Goal: Task Accomplishment & Management: Manage account settings

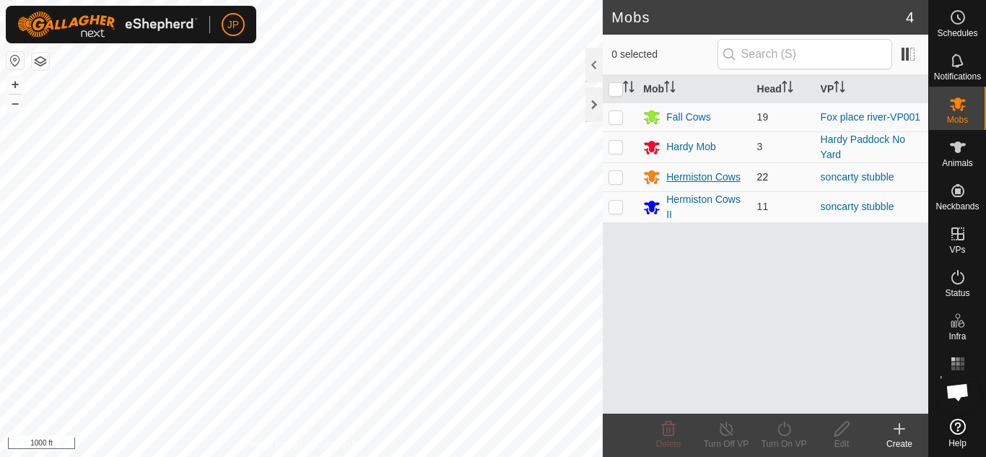
click at [697, 173] on div "Hermiston Cows" at bounding box center [703, 177] width 74 height 15
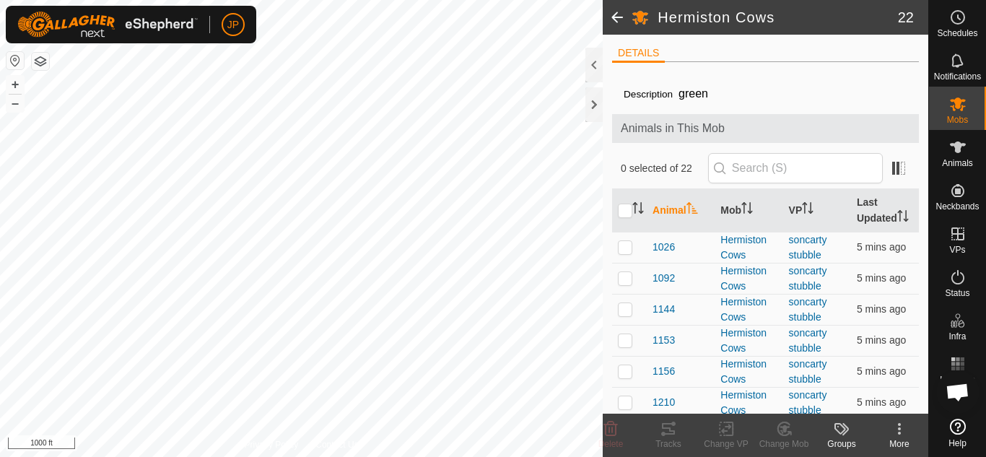
click at [613, 19] on span at bounding box center [617, 17] width 29 height 35
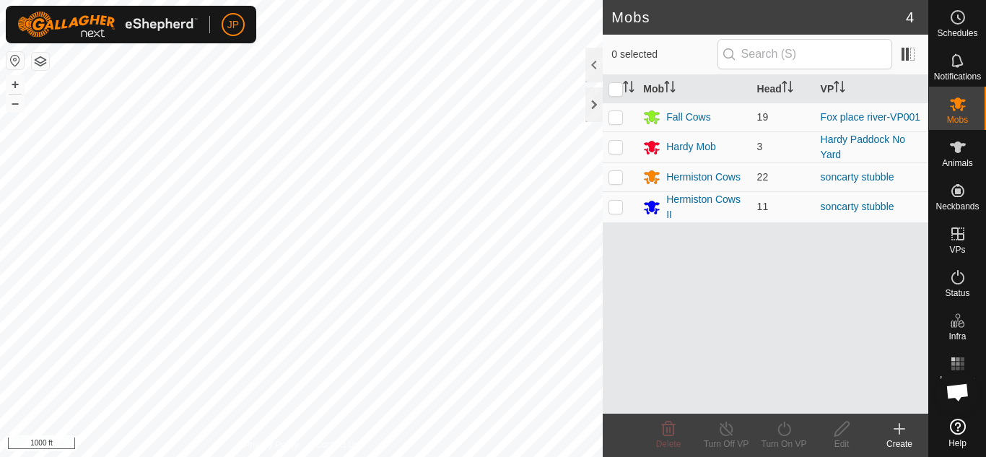
click at [898, 424] on icon at bounding box center [899, 428] width 17 height 17
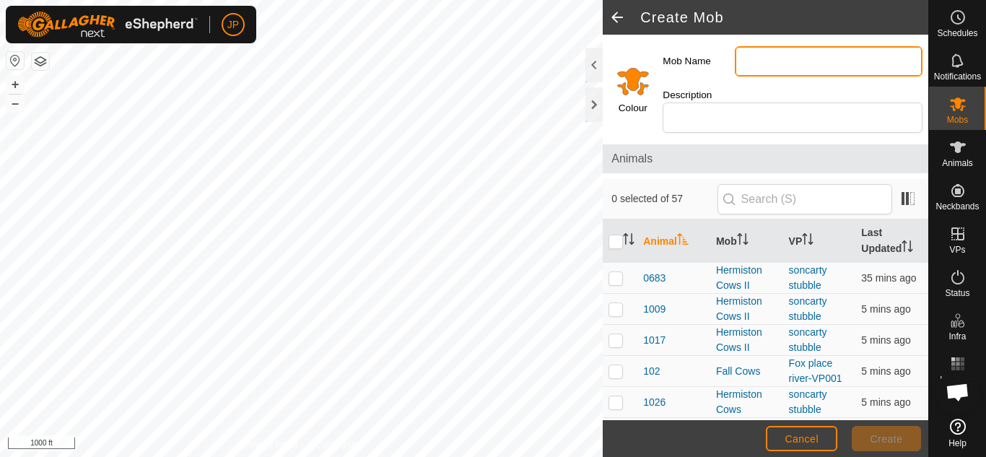
click at [814, 60] on input "Mob Name" at bounding box center [829, 61] width 188 height 30
type input "calved cows"
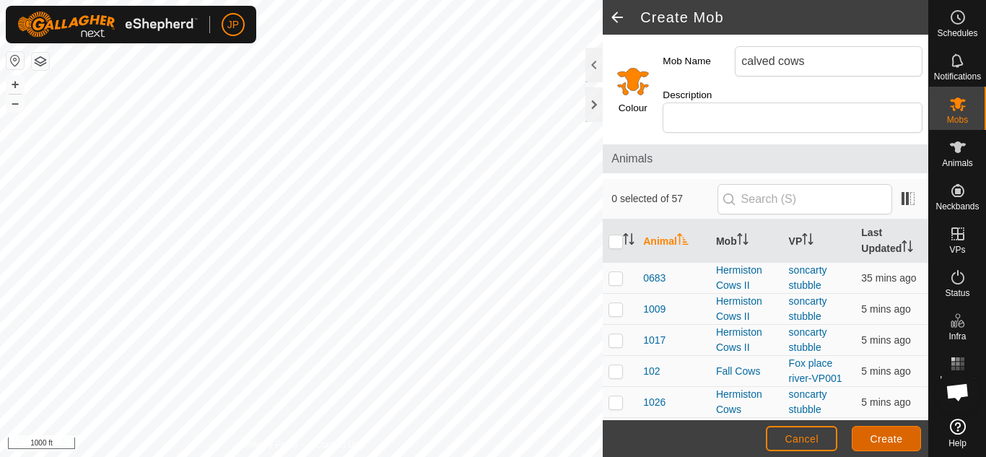
click at [888, 440] on span "Create" at bounding box center [887, 439] width 32 height 12
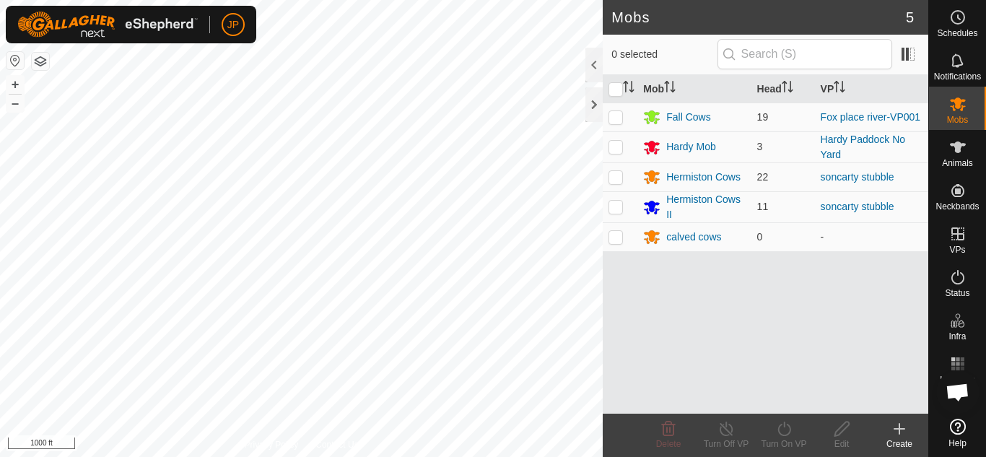
click at [476, 456] on html "JP Schedules Notifications Mobs Animals Neckbands VPs Status Infra Heatmap Help…" at bounding box center [493, 228] width 986 height 457
click at [695, 235] on div "calved cows" at bounding box center [693, 237] width 55 height 15
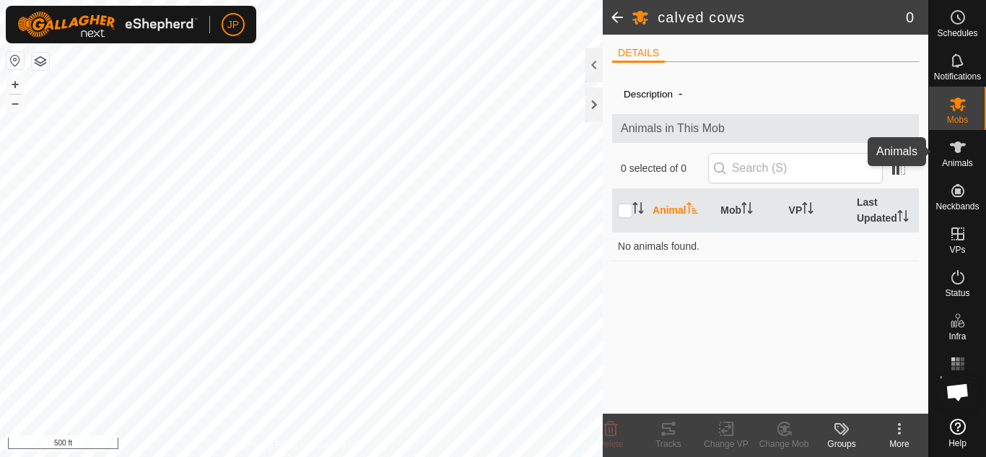
click at [957, 150] on icon at bounding box center [958, 148] width 16 height 12
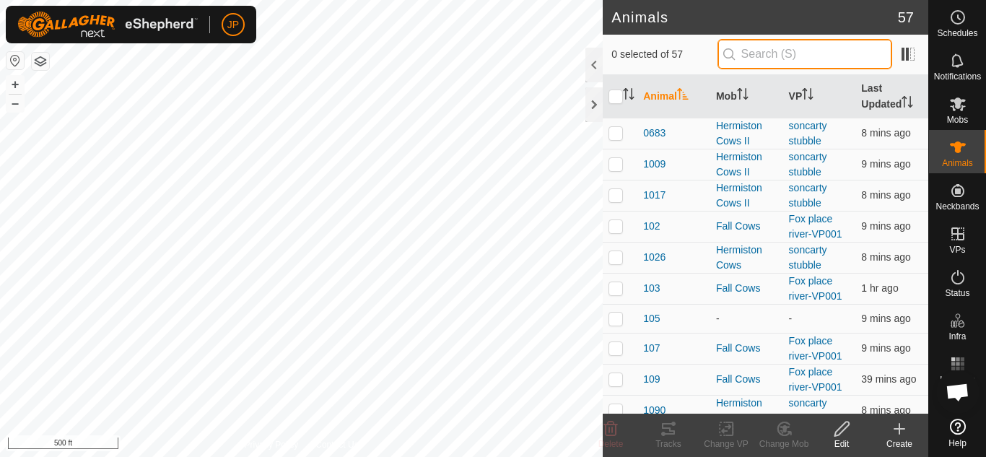
click at [789, 48] on input "text" at bounding box center [805, 54] width 175 height 30
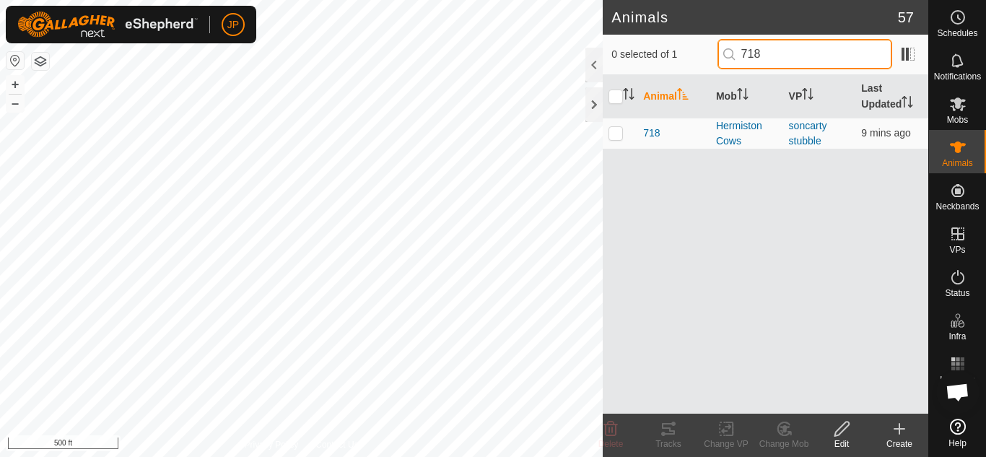
type input "718"
click at [615, 139] on p-tablecheckbox at bounding box center [616, 133] width 14 height 12
checkbox input "true"
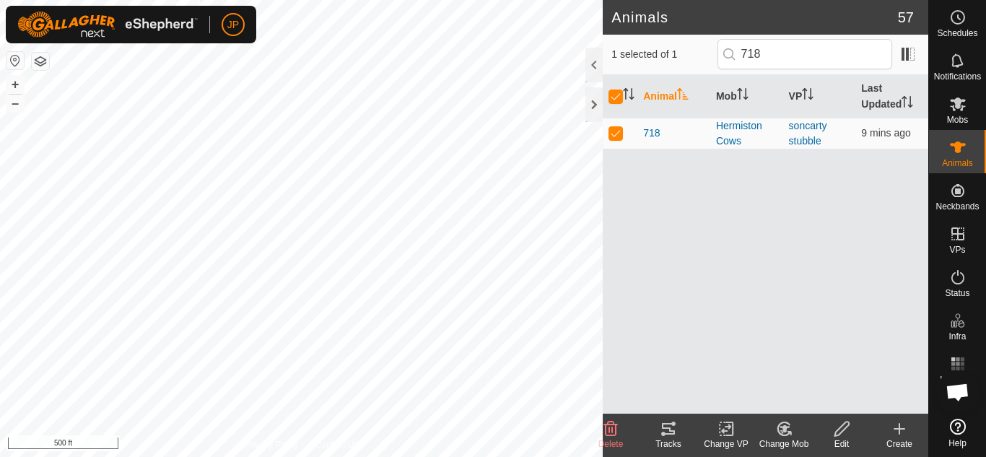
click at [726, 430] on icon at bounding box center [726, 429] width 10 height 9
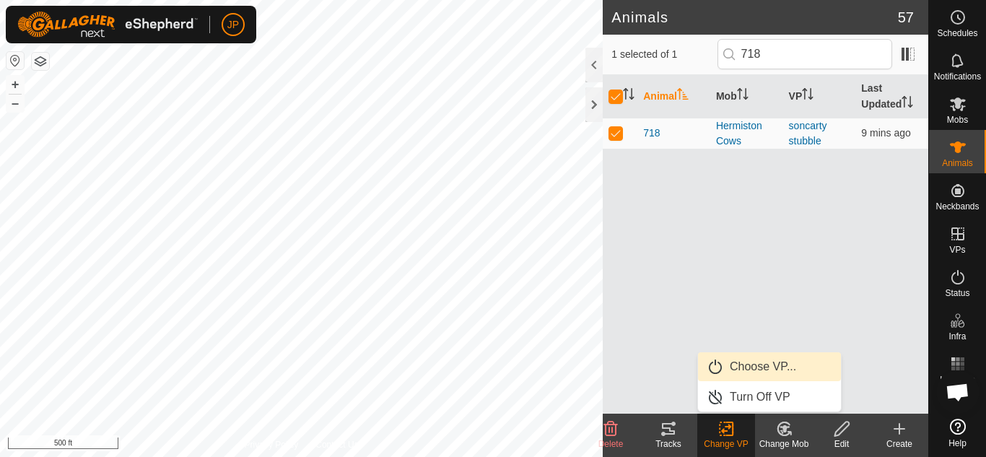
click at [757, 362] on link "Choose VP..." at bounding box center [769, 366] width 143 height 29
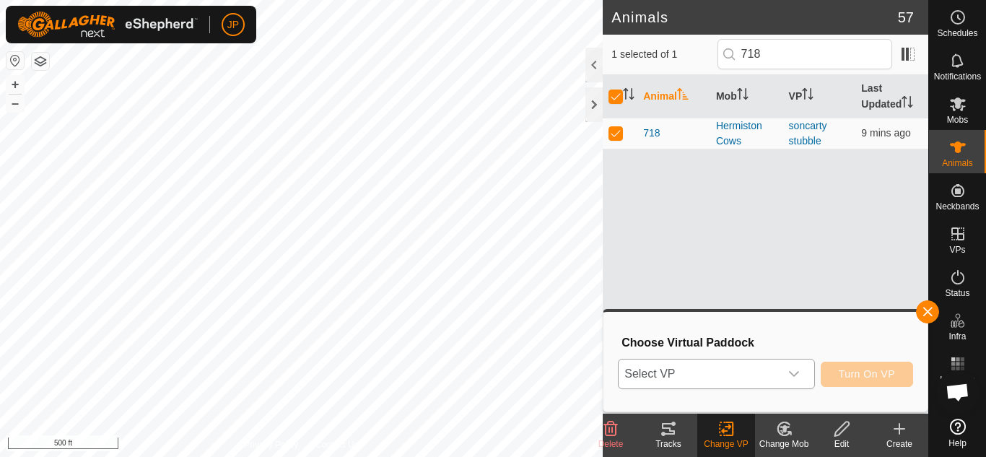
click at [791, 368] on icon "dropdown trigger" at bounding box center [794, 374] width 12 height 12
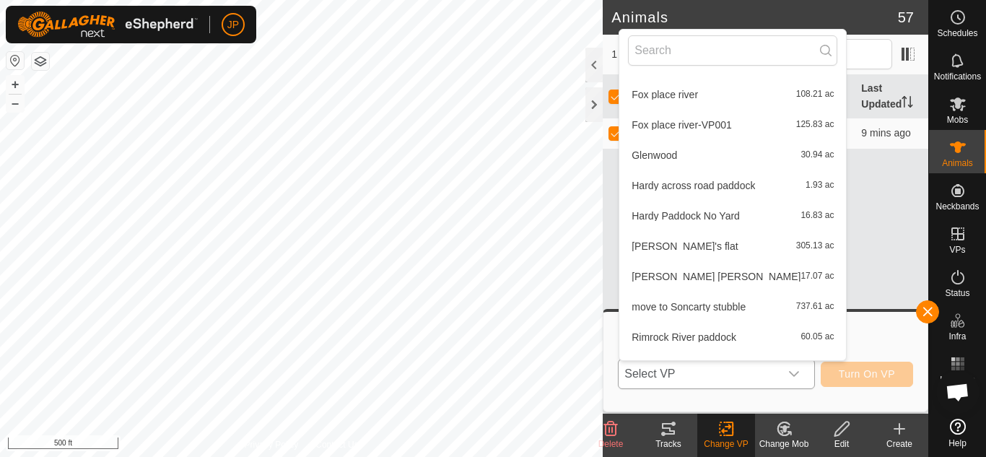
scroll to position [774, 0]
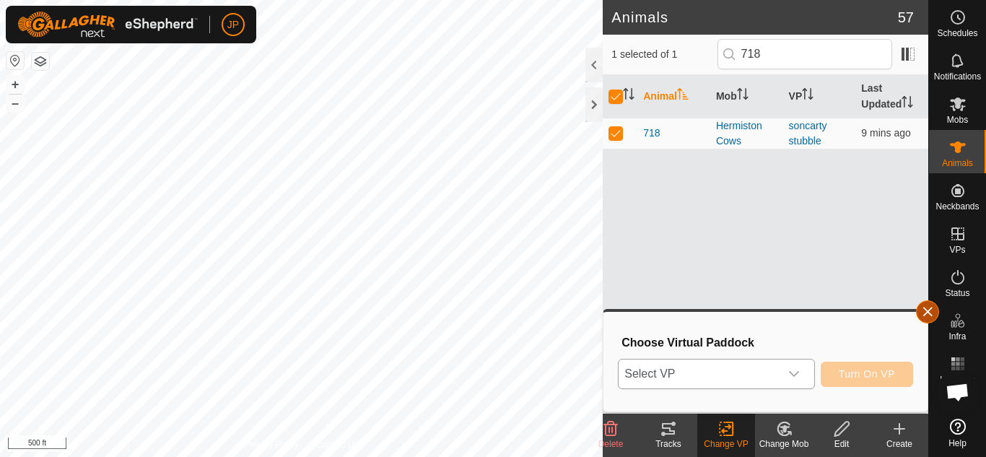
click at [928, 313] on button "button" at bounding box center [927, 311] width 23 height 23
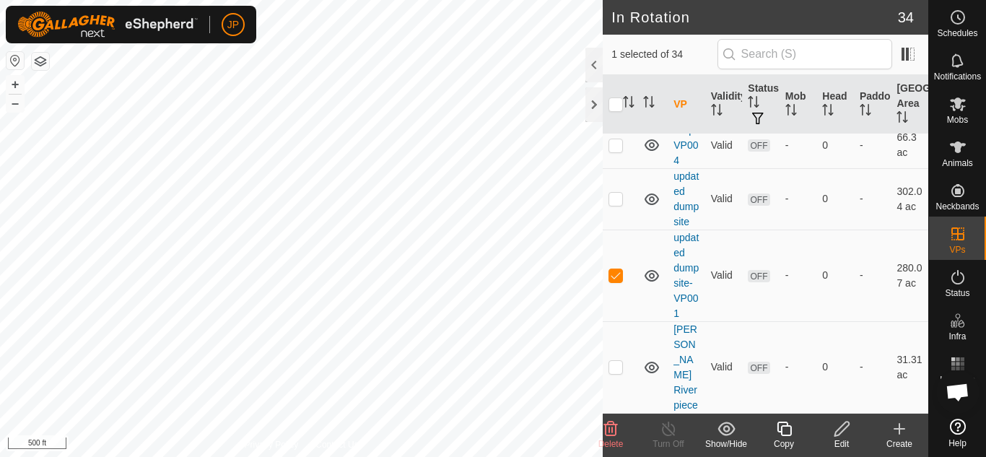
scroll to position [2200, 0]
click at [788, 431] on icon at bounding box center [784, 428] width 18 height 17
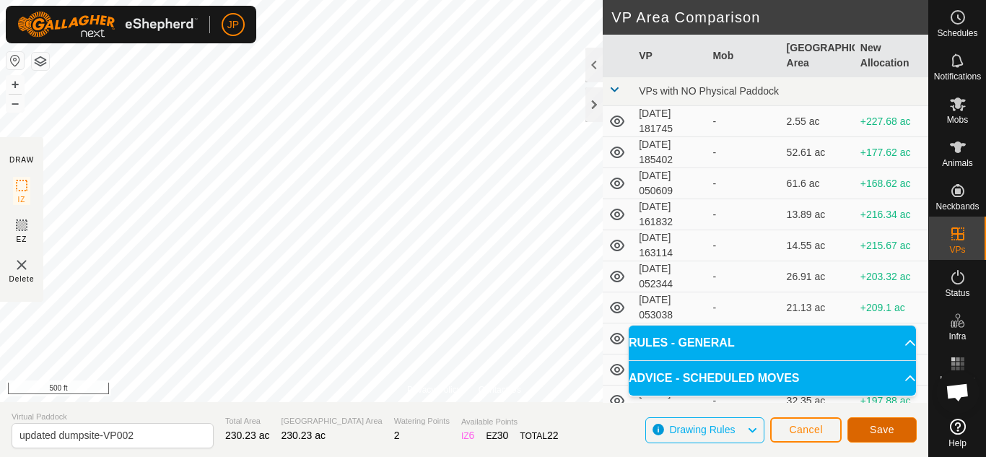
click at [887, 422] on button "Save" at bounding box center [882, 429] width 69 height 25
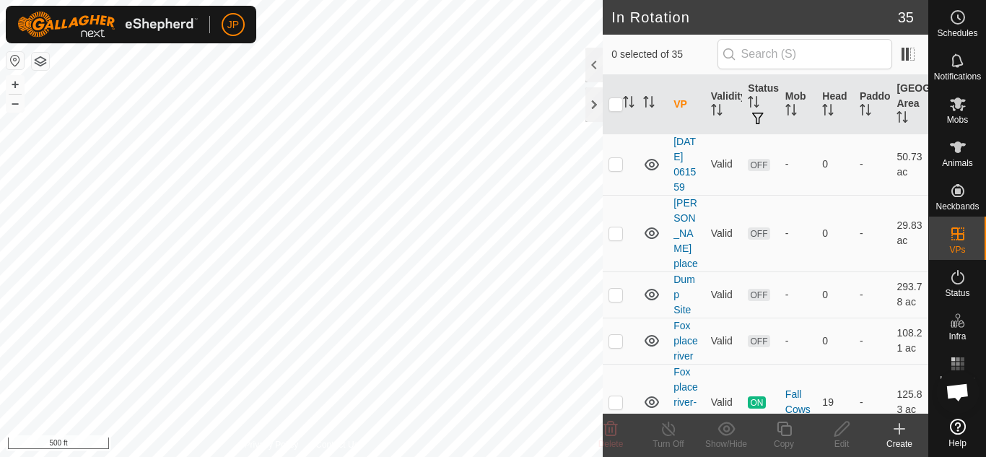
scroll to position [722, 0]
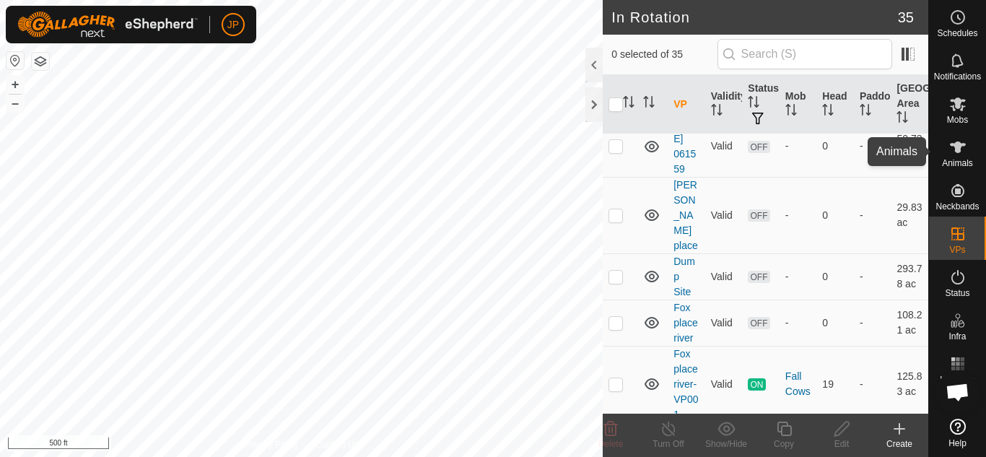
click at [959, 148] on icon at bounding box center [958, 148] width 16 height 12
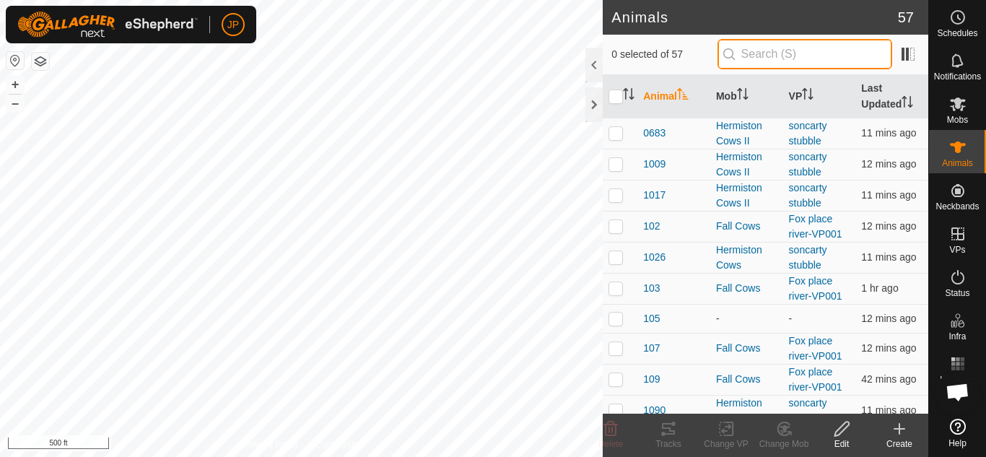
click at [773, 52] on input "text" at bounding box center [805, 54] width 175 height 30
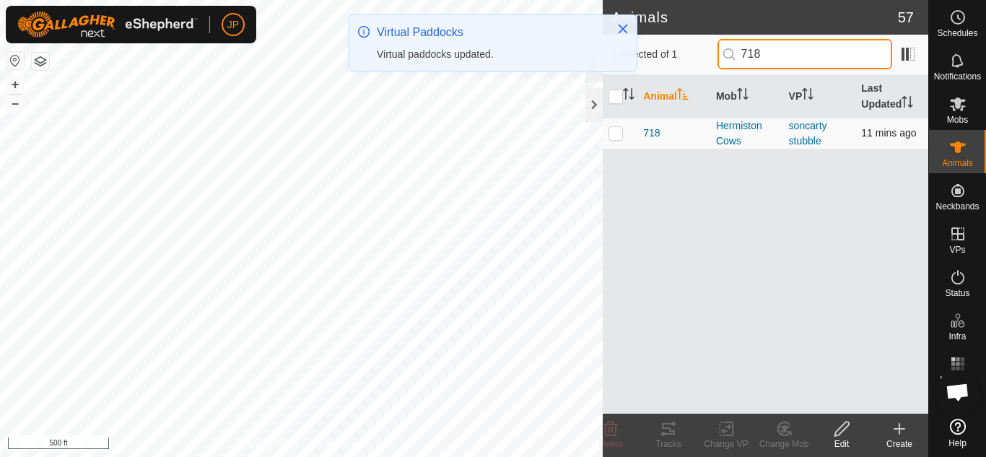
type input "718"
click at [614, 134] on p-checkbox at bounding box center [616, 133] width 14 height 12
checkbox input "true"
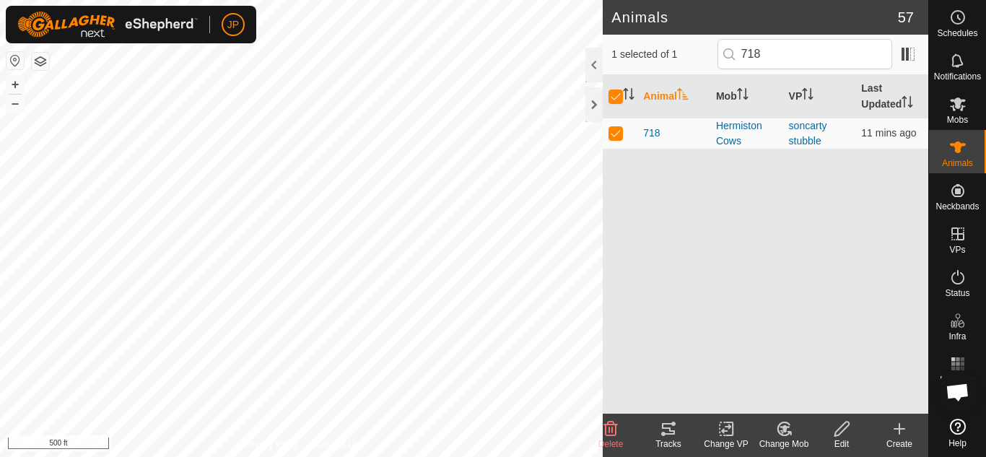
click at [726, 430] on icon at bounding box center [727, 428] width 18 height 17
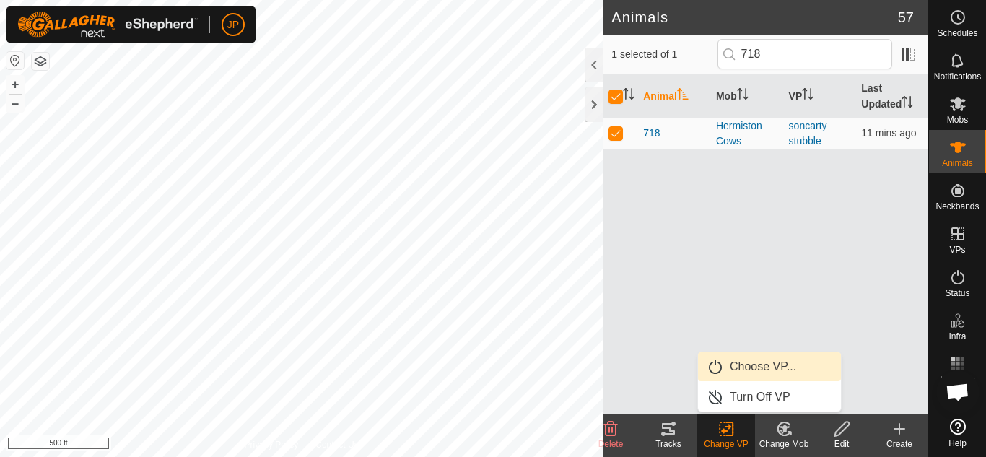
click at [759, 367] on link "Choose VP..." at bounding box center [769, 366] width 143 height 29
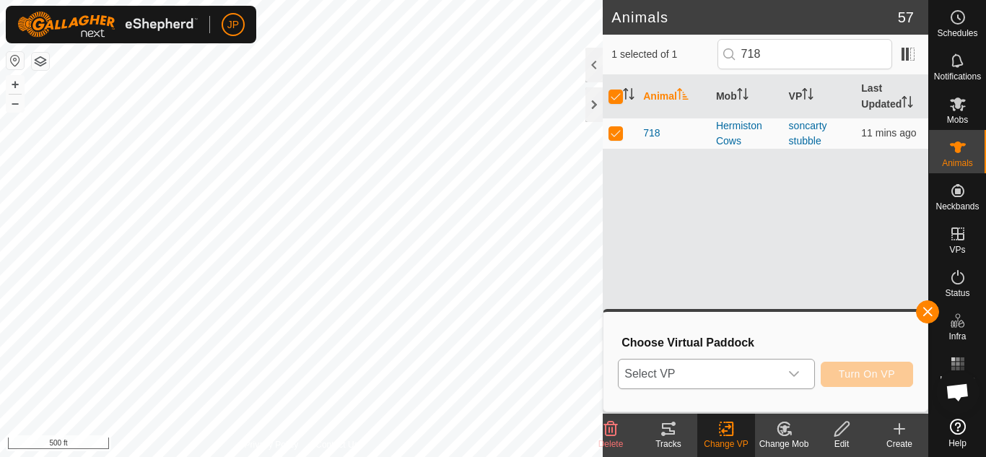
click at [796, 369] on icon "dropdown trigger" at bounding box center [794, 374] width 12 height 12
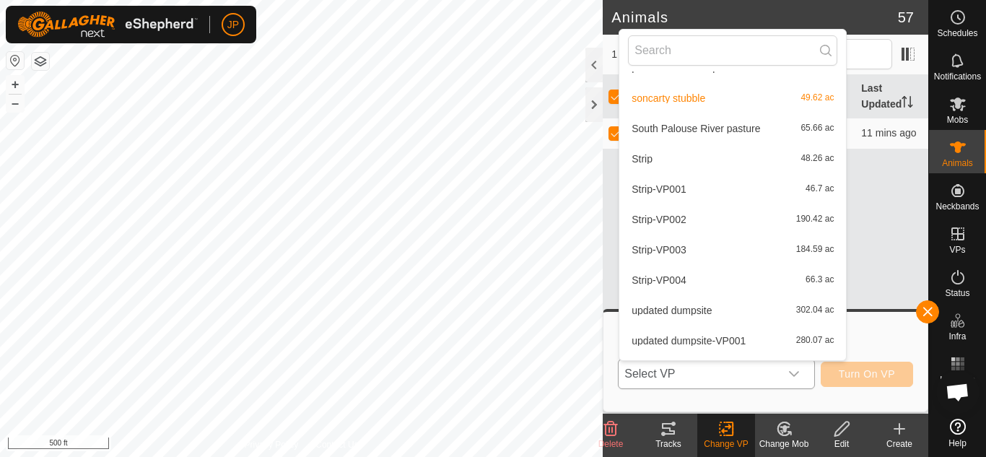
scroll to position [804, 0]
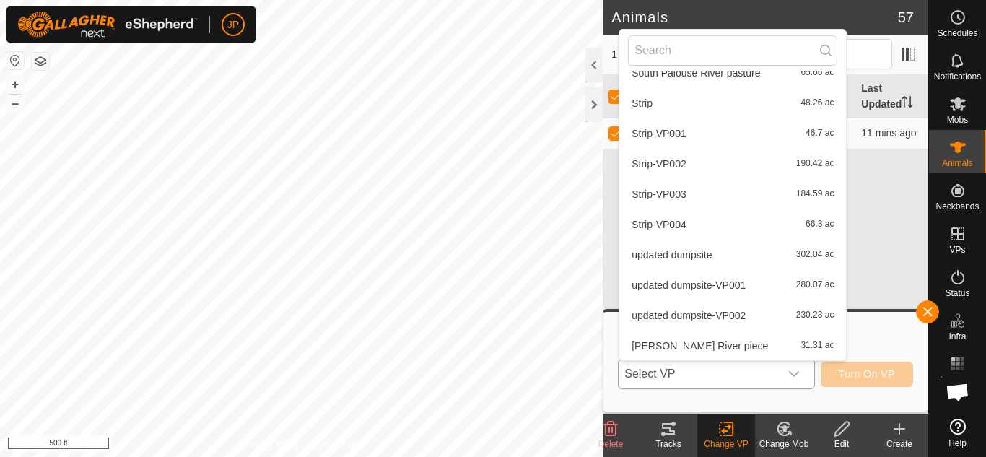
click at [717, 313] on li "updated dumpsite-VP002 230.23 ac" at bounding box center [732, 315] width 227 height 29
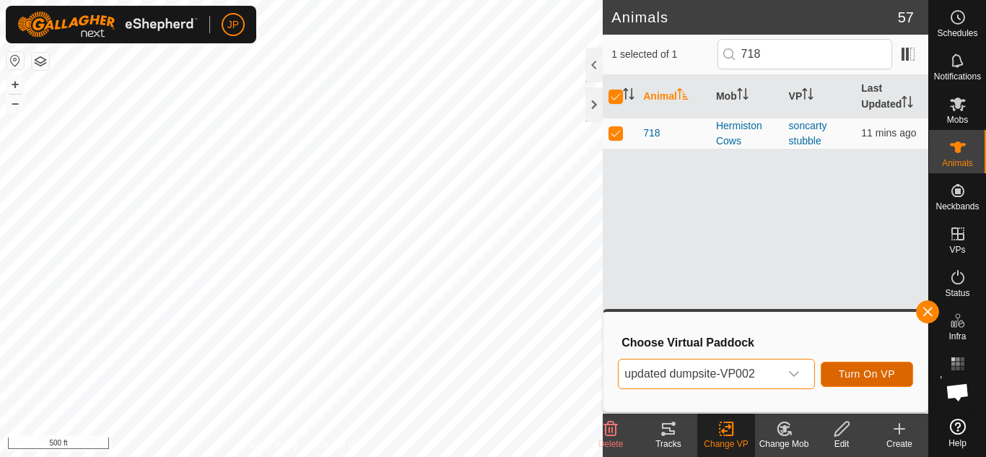
click at [867, 374] on span "Turn On VP" at bounding box center [867, 374] width 56 height 12
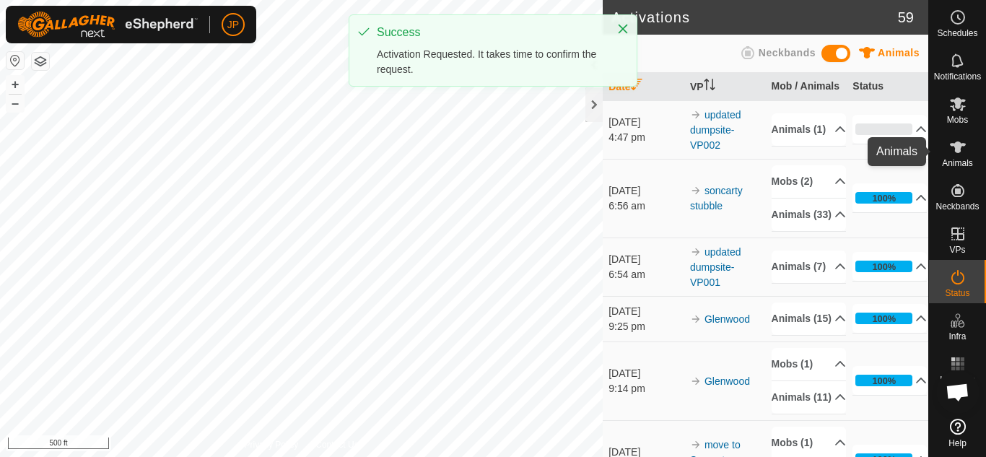
click at [961, 145] on icon at bounding box center [958, 148] width 16 height 12
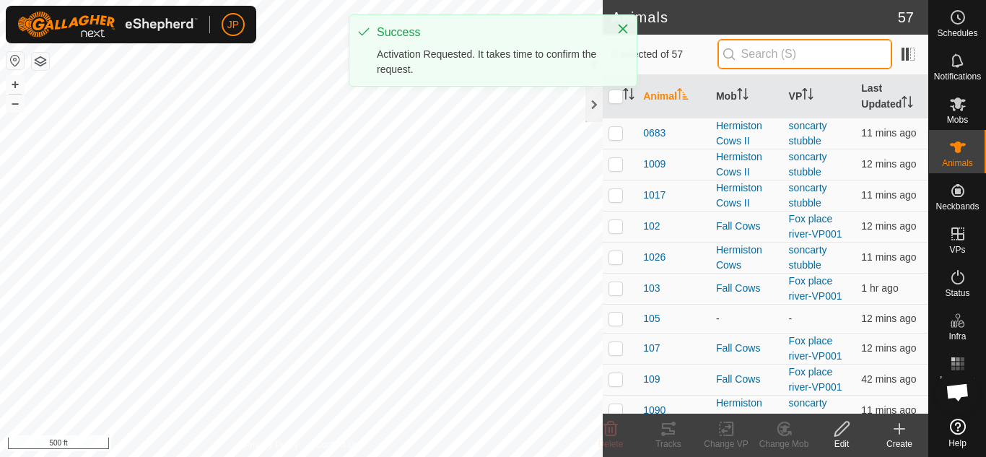
click at [766, 52] on input "text" at bounding box center [805, 54] width 175 height 30
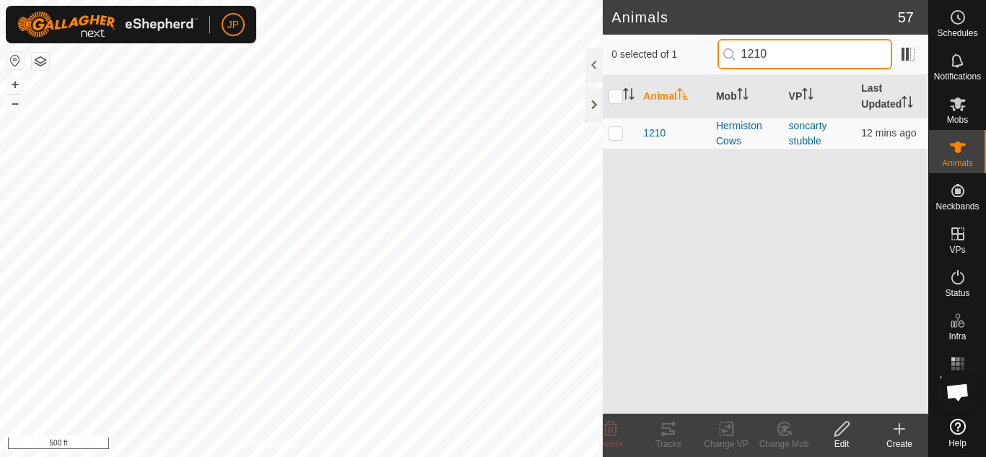
type input "1210"
click at [613, 132] on p-checkbox at bounding box center [616, 133] width 14 height 12
checkbox input "true"
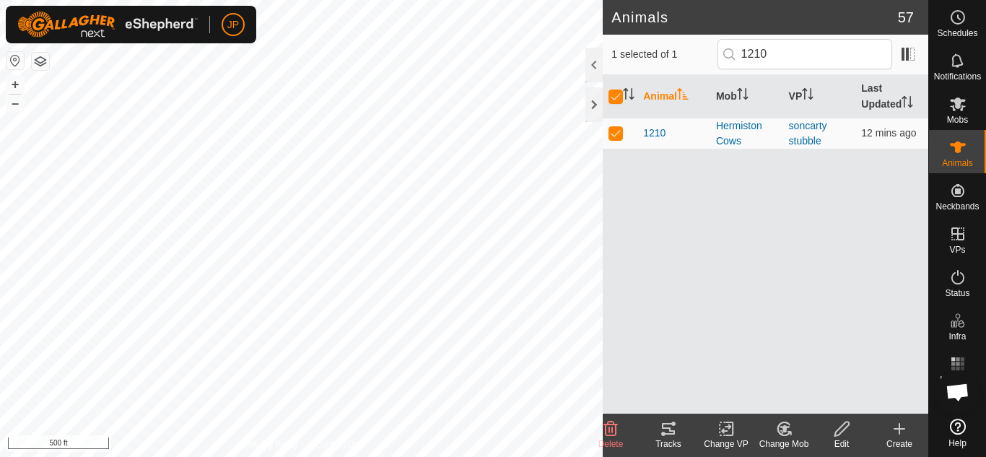
click at [723, 428] on icon at bounding box center [727, 428] width 18 height 17
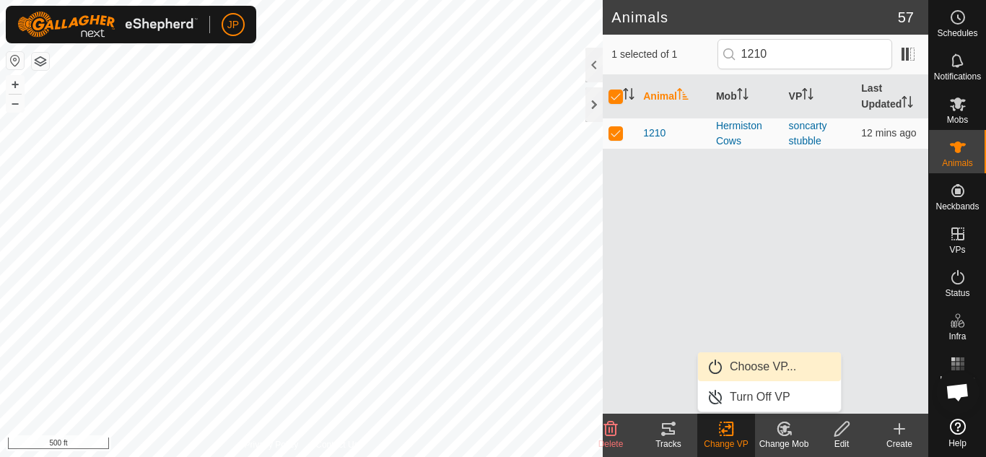
click at [746, 362] on link "Choose VP..." at bounding box center [769, 366] width 143 height 29
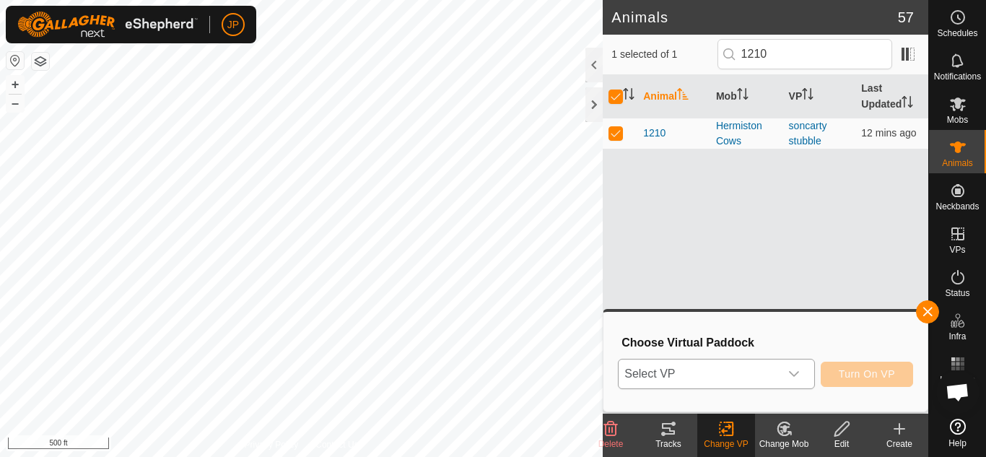
click at [797, 370] on icon "dropdown trigger" at bounding box center [794, 374] width 12 height 12
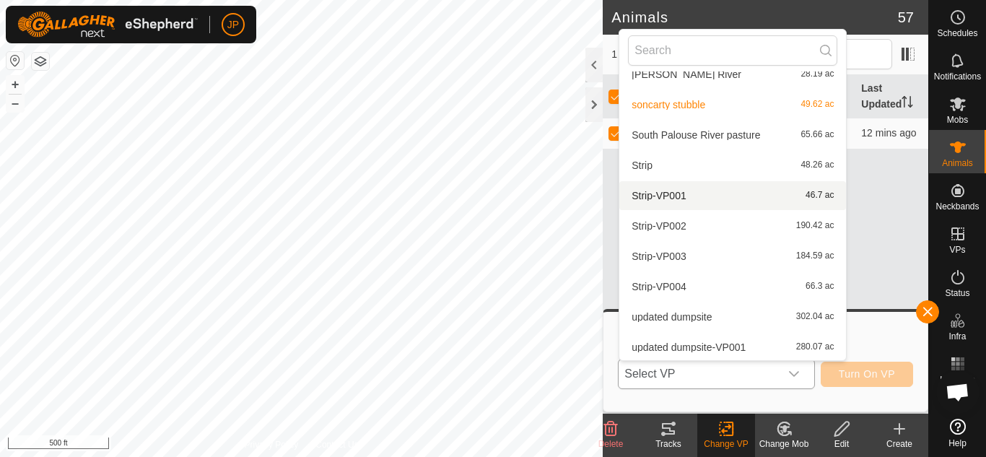
scroll to position [804, 0]
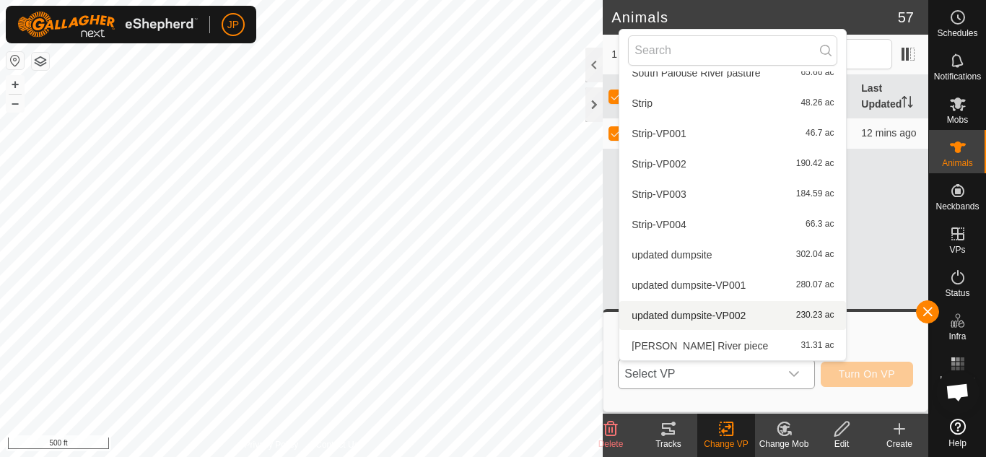
click at [733, 315] on li "updated dumpsite-VP002 230.23 ac" at bounding box center [732, 315] width 227 height 29
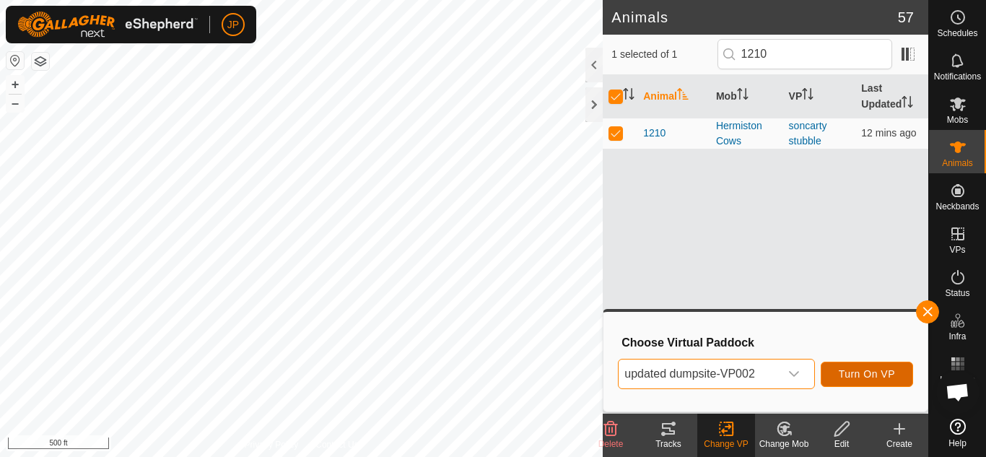
click at [867, 375] on span "Turn On VP" at bounding box center [867, 374] width 56 height 12
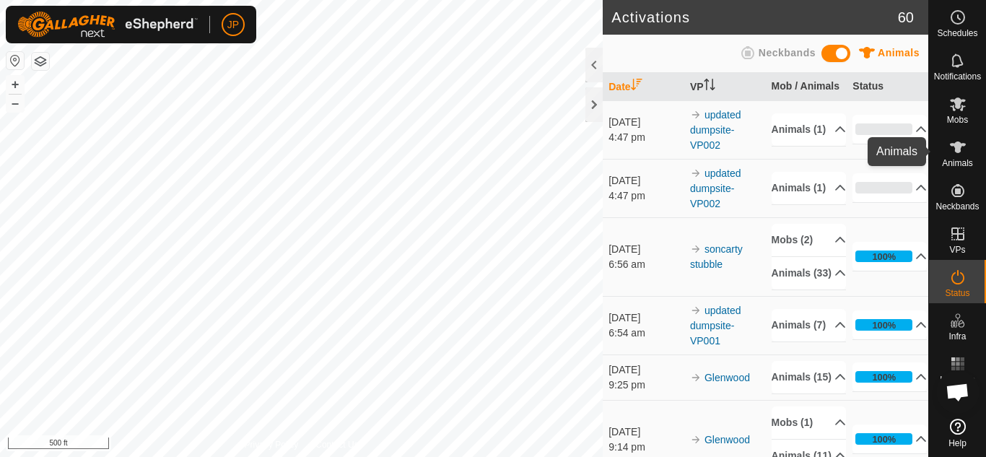
click at [957, 142] on icon at bounding box center [958, 148] width 16 height 12
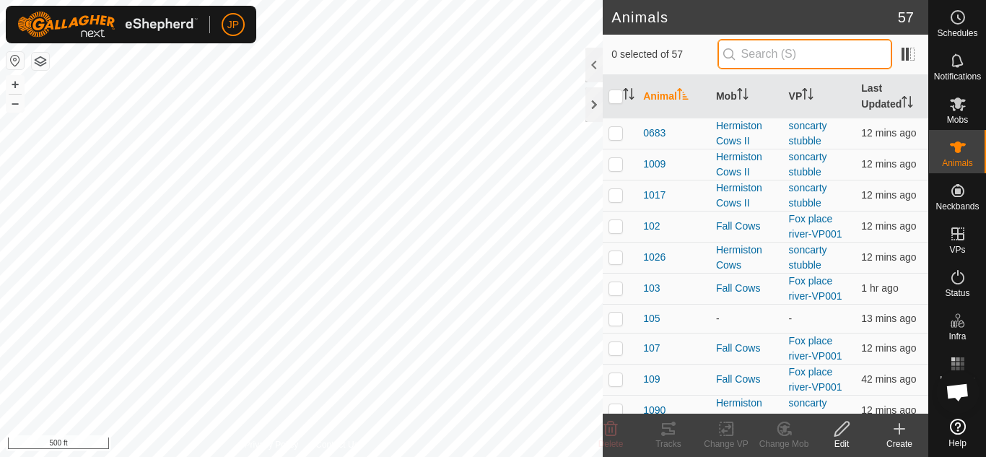
click at [756, 52] on input "text" at bounding box center [805, 54] width 175 height 30
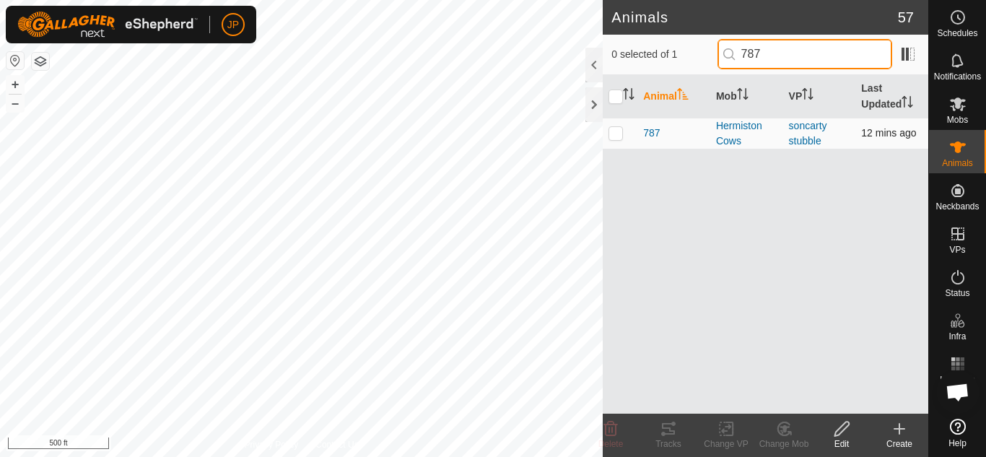
type input "787"
click at [618, 140] on td at bounding box center [620, 133] width 35 height 31
checkbox input "true"
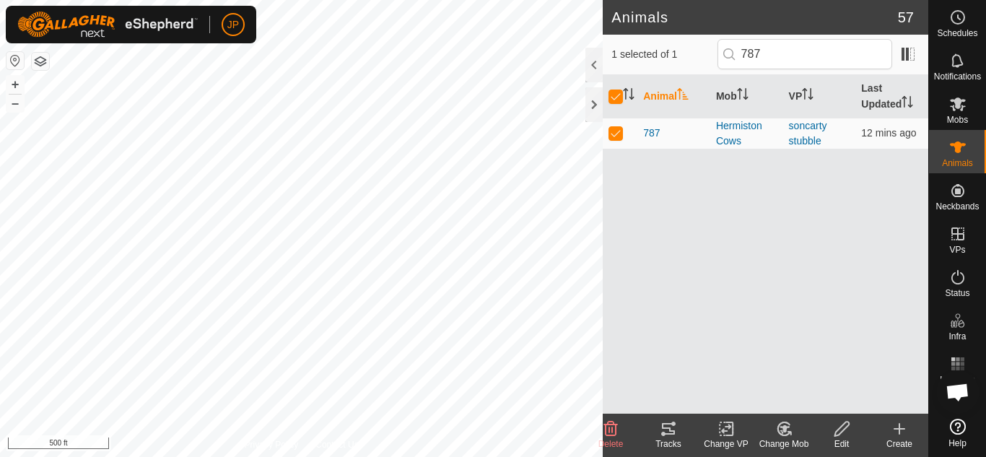
click at [727, 430] on icon at bounding box center [727, 428] width 18 height 17
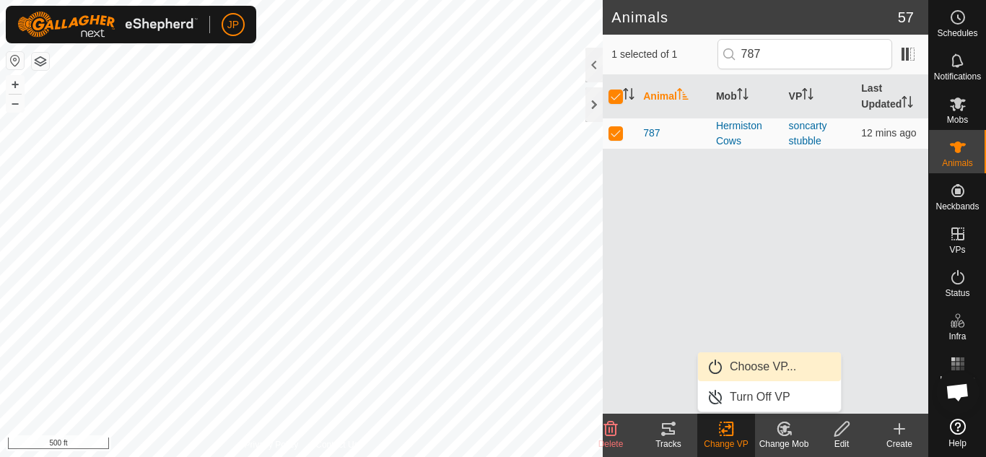
click at [748, 366] on link "Choose VP..." at bounding box center [769, 366] width 143 height 29
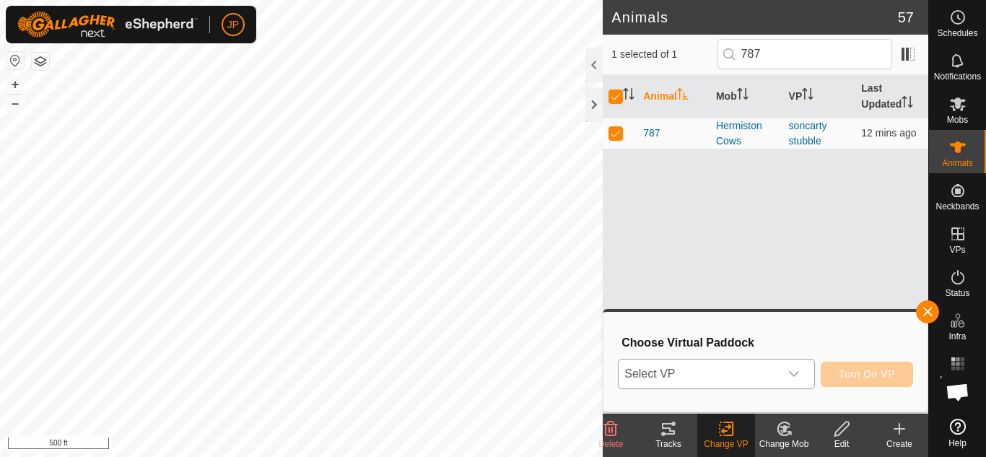
click at [796, 373] on icon "dropdown trigger" at bounding box center [794, 374] width 12 height 12
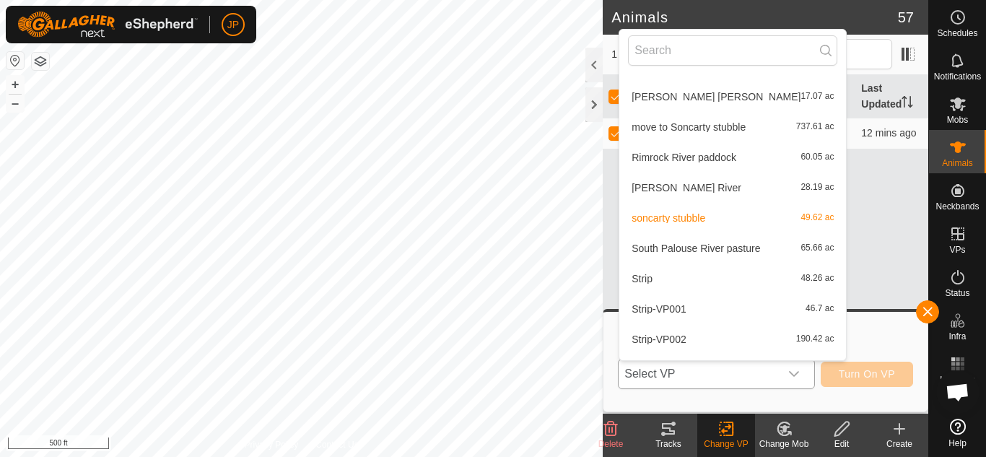
scroll to position [804, 0]
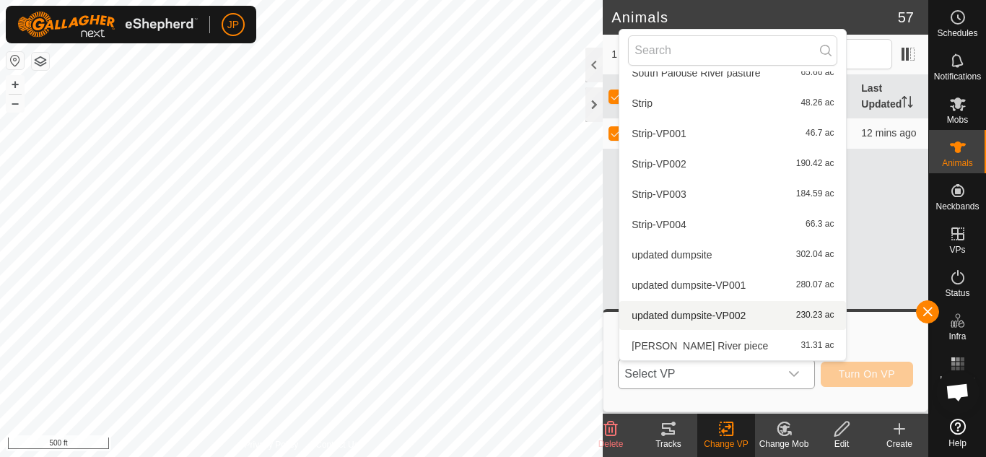
click at [705, 315] on li "updated dumpsite-VP002 230.23 ac" at bounding box center [732, 315] width 227 height 29
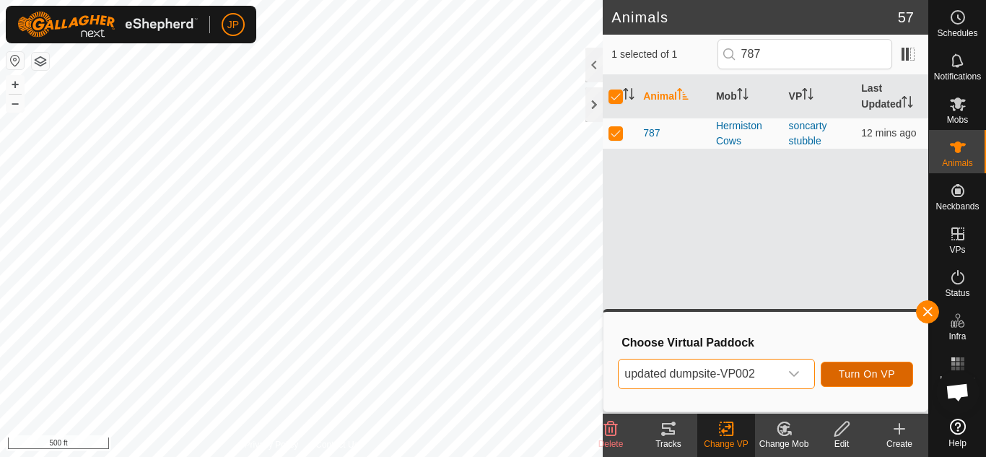
click at [876, 374] on span "Turn On VP" at bounding box center [867, 374] width 56 height 12
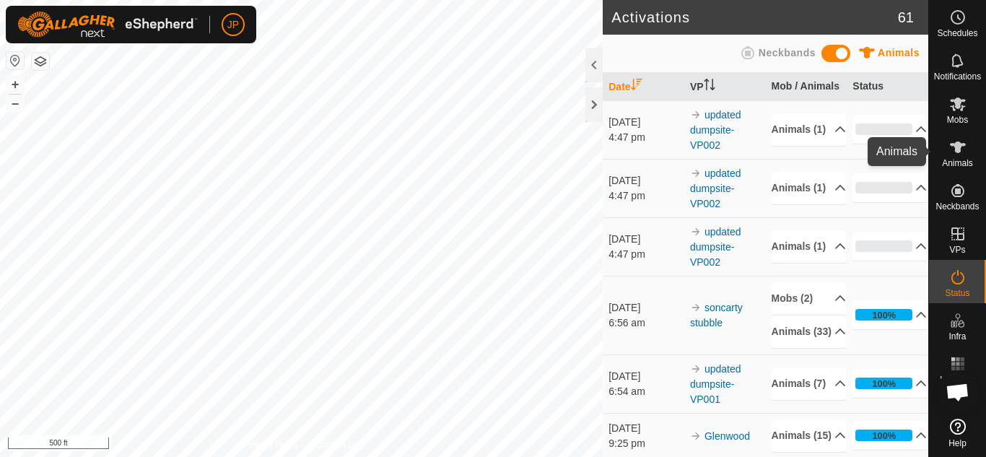
click at [959, 149] on icon at bounding box center [958, 148] width 16 height 12
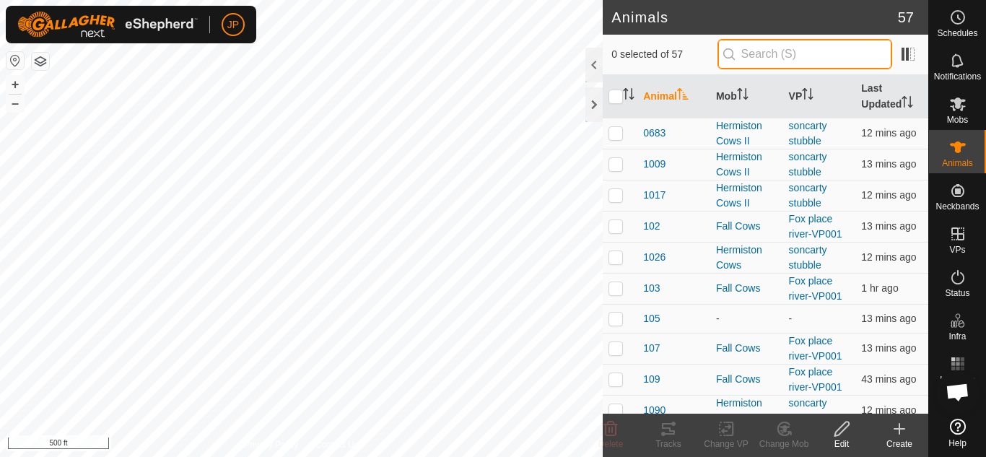
click at [806, 54] on input "text" at bounding box center [805, 54] width 175 height 30
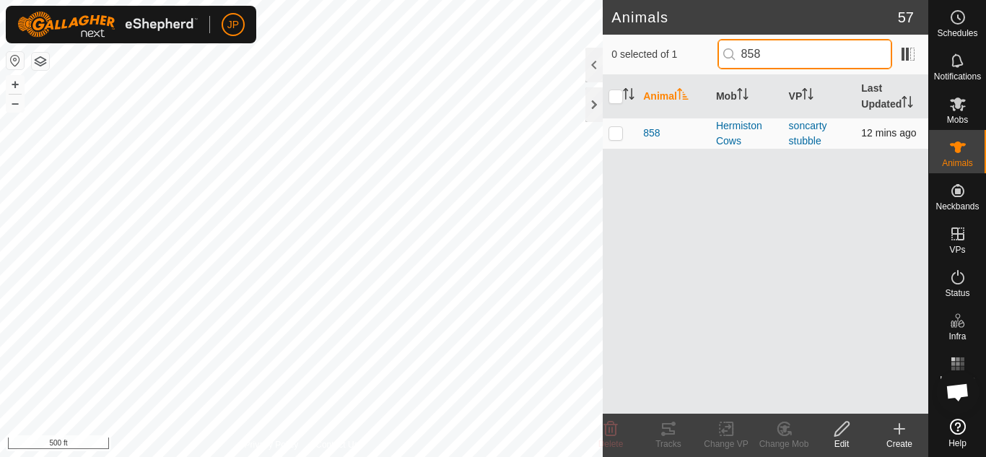
type input "858"
click at [621, 132] on p-checkbox at bounding box center [616, 133] width 14 height 12
checkbox input "true"
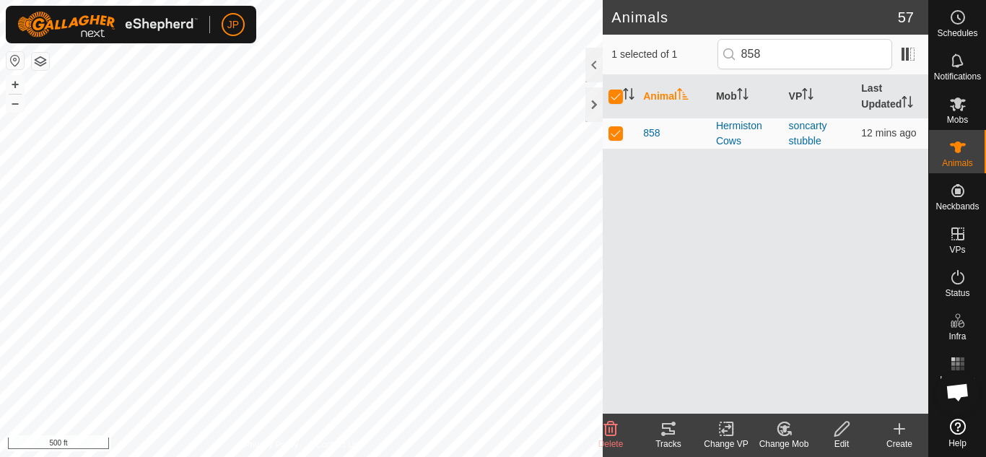
click at [728, 427] on icon at bounding box center [726, 429] width 10 height 9
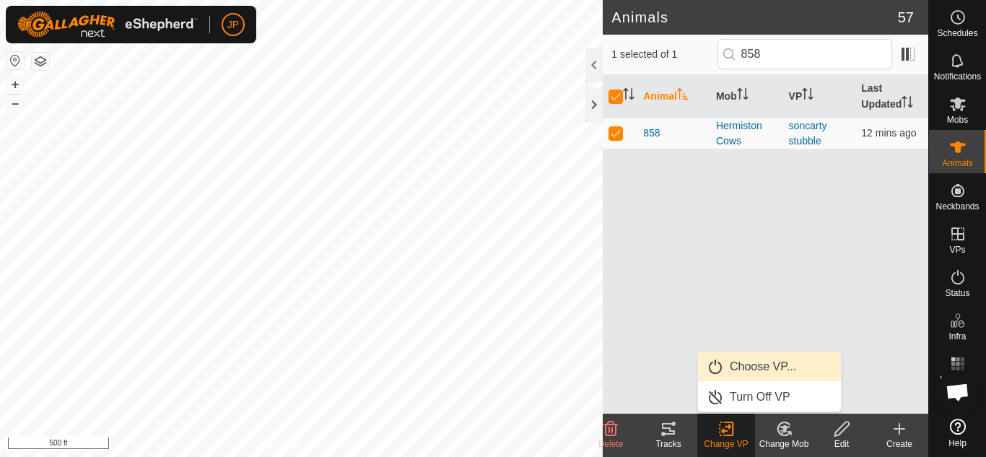
click at [746, 363] on link "Choose VP..." at bounding box center [769, 366] width 143 height 29
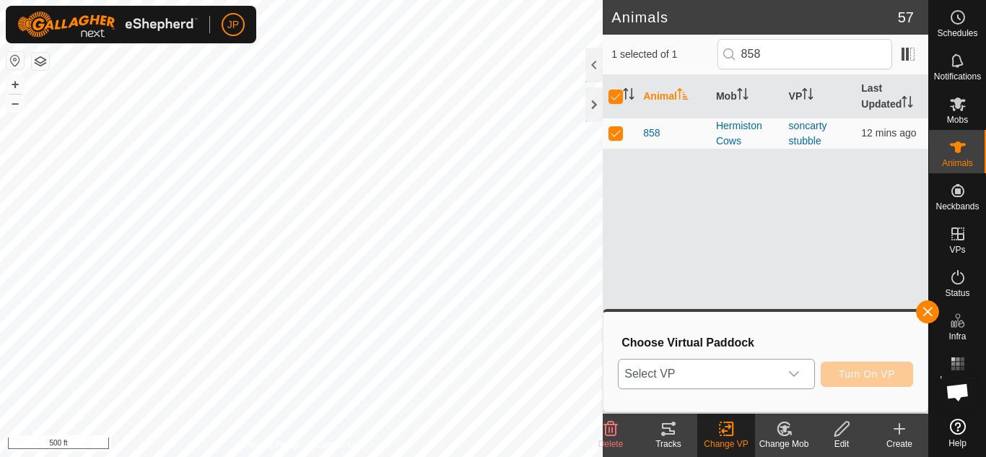
click at [794, 368] on icon "dropdown trigger" at bounding box center [794, 374] width 12 height 12
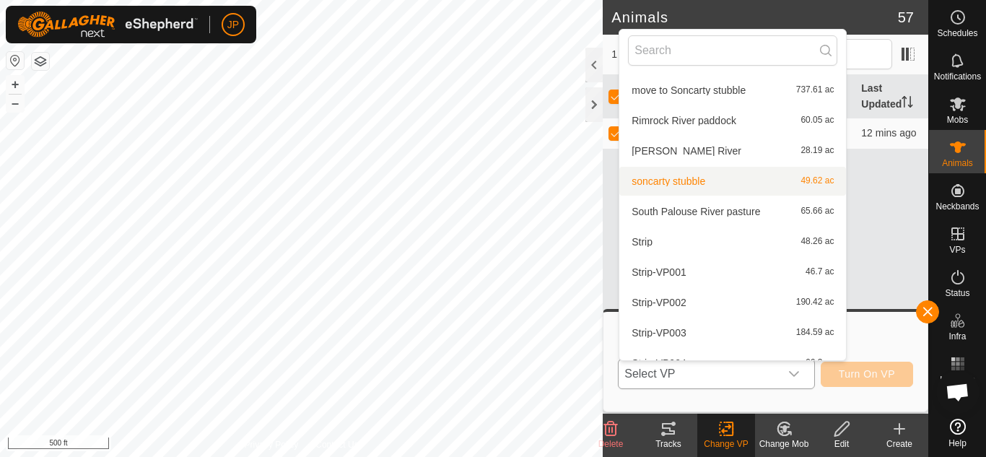
scroll to position [804, 0]
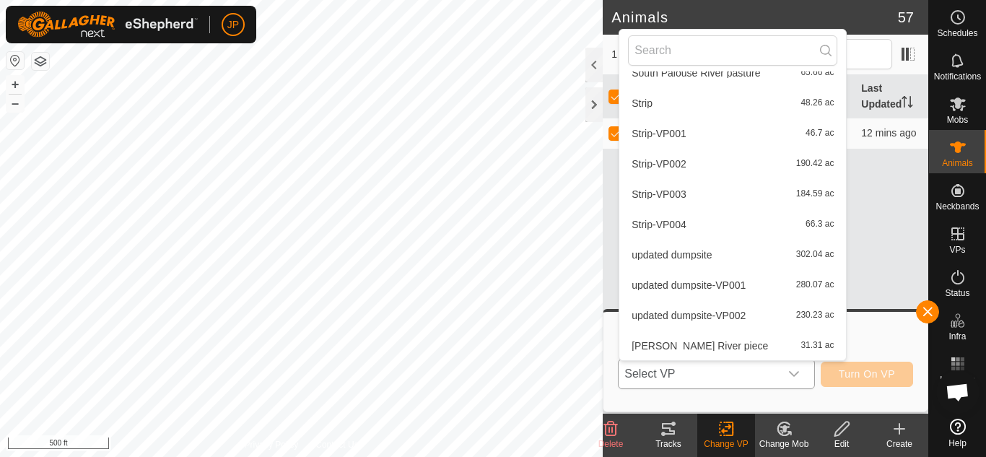
click at [728, 315] on li "updated dumpsite-VP002 230.23 ac" at bounding box center [732, 315] width 227 height 29
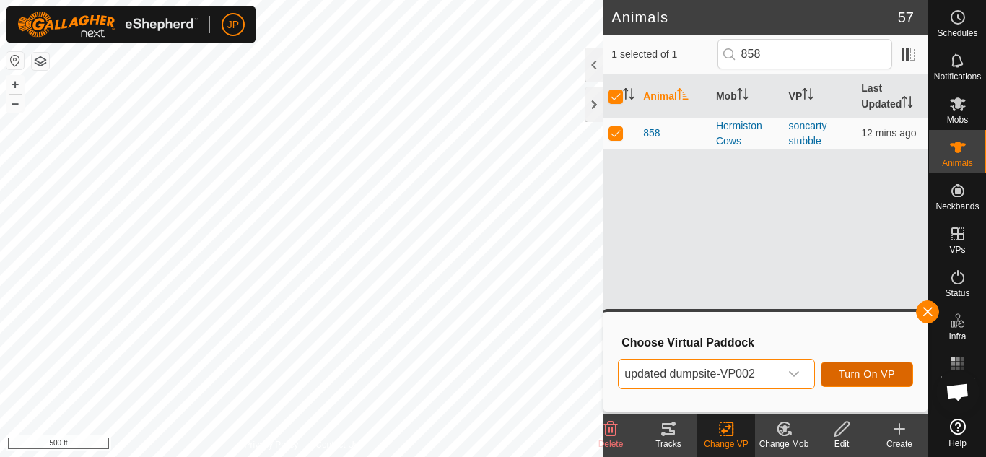
click at [859, 374] on span "Turn On VP" at bounding box center [867, 374] width 56 height 12
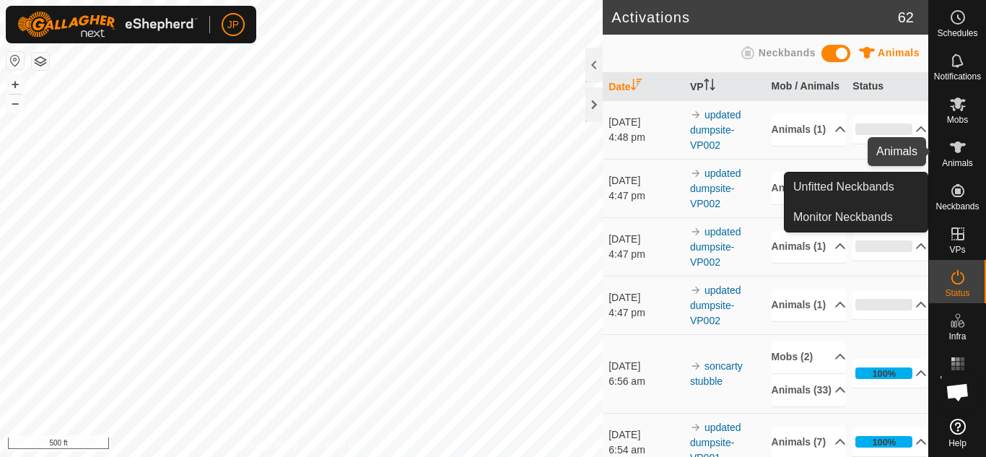
click at [960, 146] on icon at bounding box center [958, 148] width 16 height 12
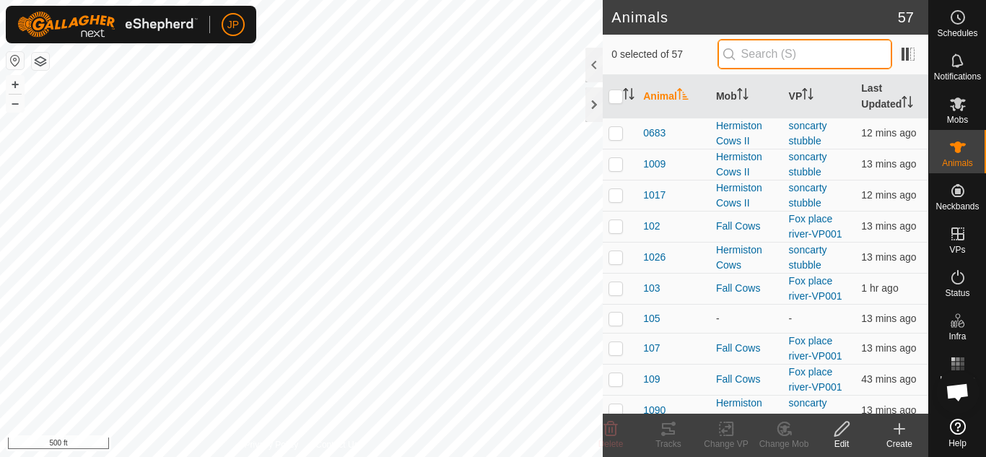
click at [780, 54] on input "text" at bounding box center [805, 54] width 175 height 30
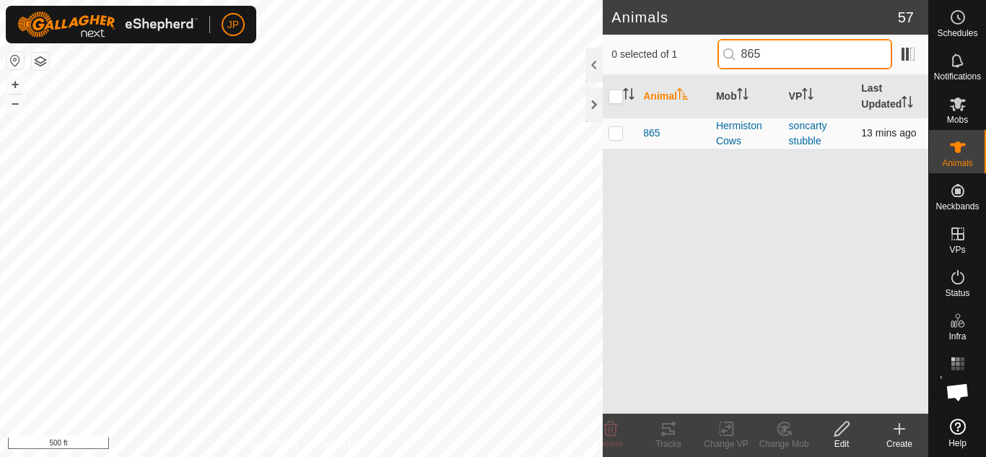
type input "865"
click at [622, 131] on p-checkbox at bounding box center [616, 133] width 14 height 12
checkbox input "true"
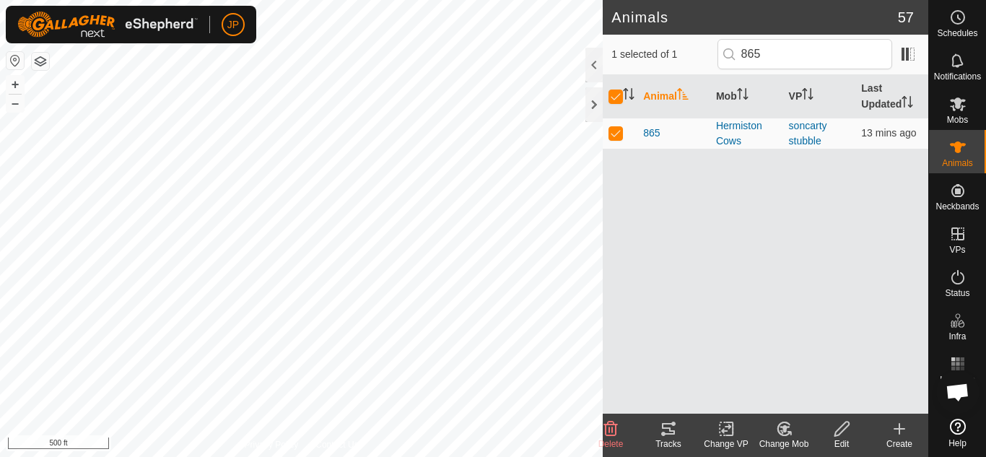
click at [725, 424] on icon at bounding box center [727, 428] width 18 height 17
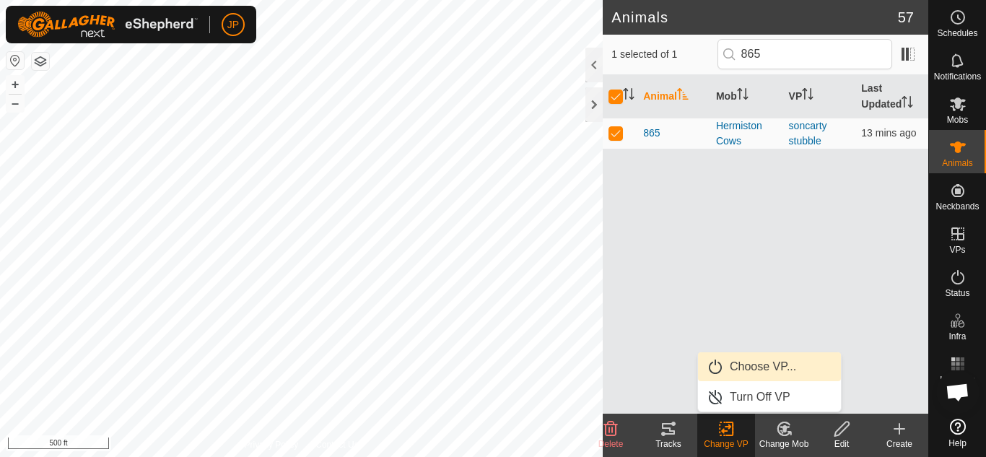
click at [764, 362] on link "Choose VP..." at bounding box center [769, 366] width 143 height 29
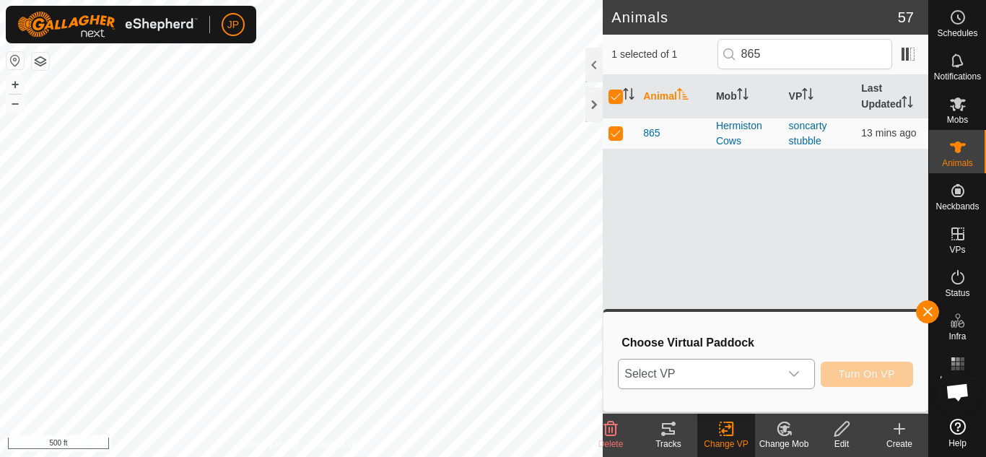
click at [791, 374] on icon "dropdown trigger" at bounding box center [794, 374] width 10 height 6
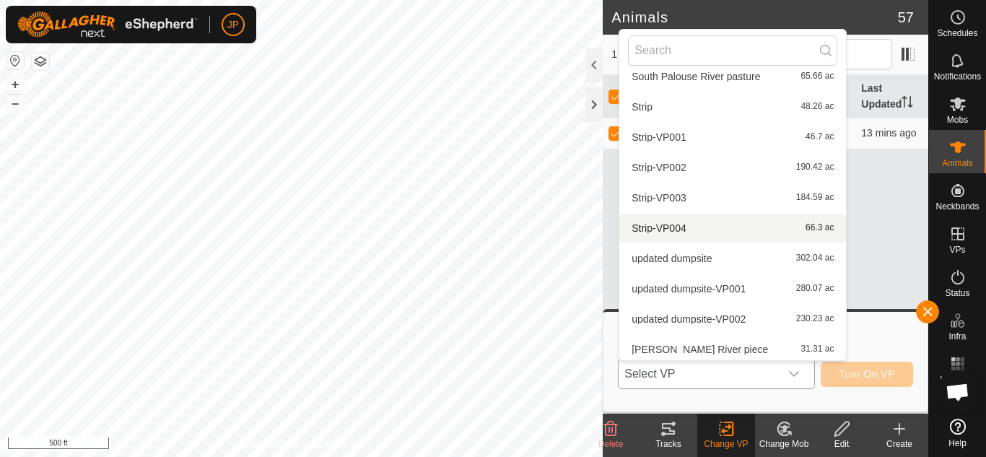
scroll to position [804, 0]
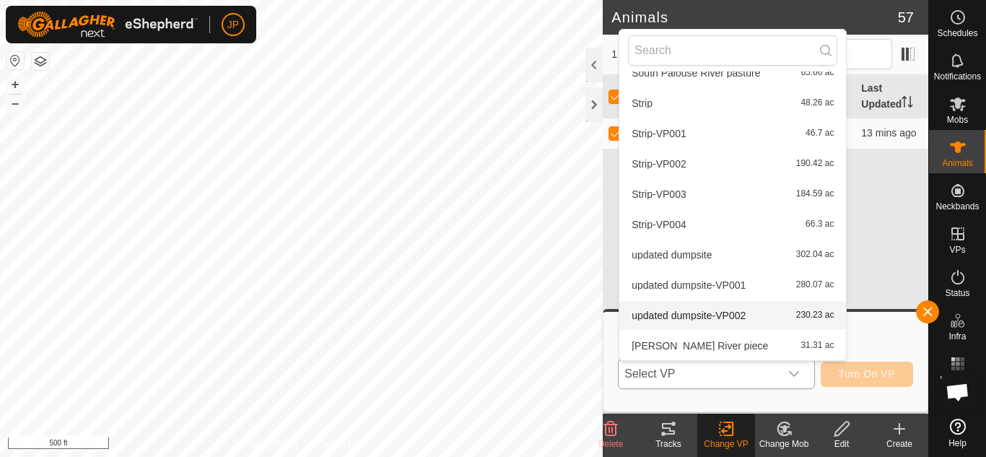
click at [708, 314] on li "updated dumpsite-VP002 230.23 ac" at bounding box center [732, 315] width 227 height 29
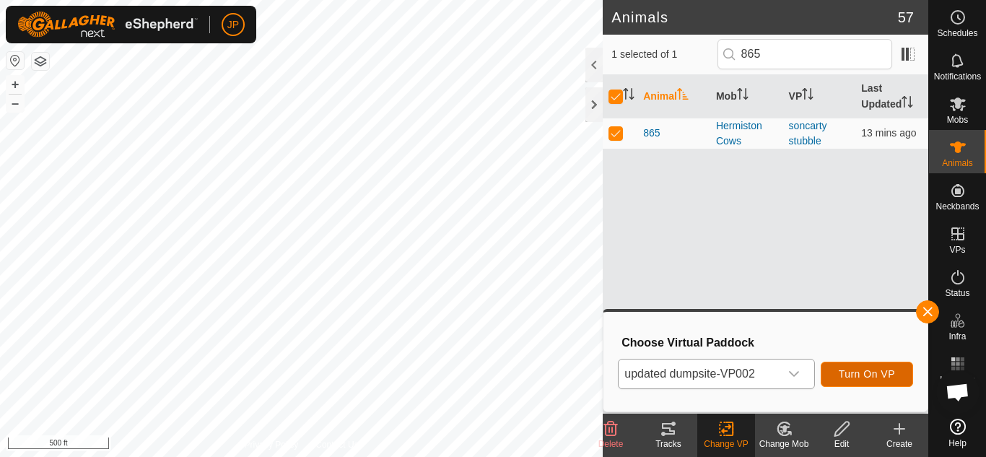
click at [862, 372] on span "Turn On VP" at bounding box center [867, 374] width 56 height 12
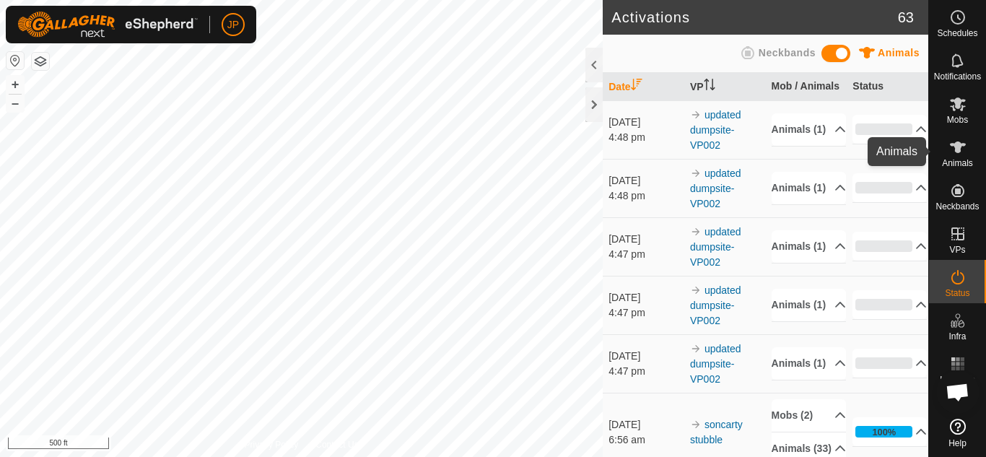
click at [956, 142] on icon at bounding box center [958, 148] width 16 height 12
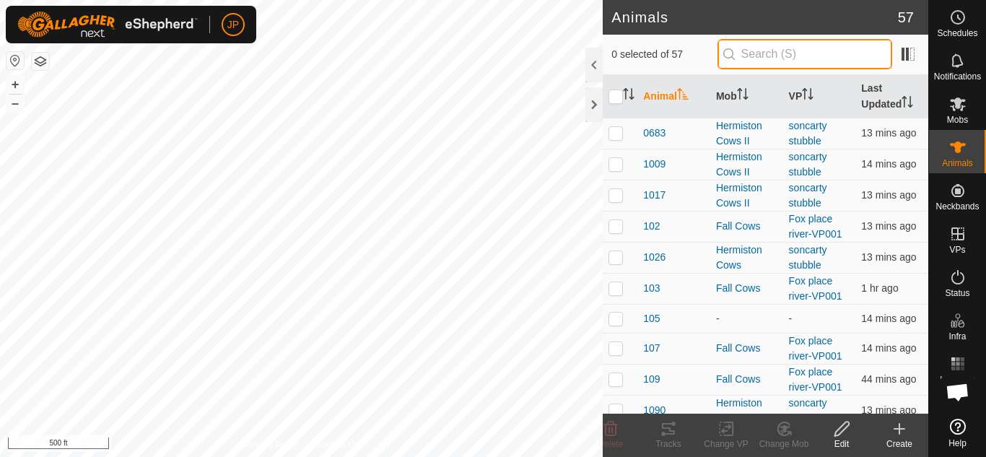
click at [764, 51] on input "text" at bounding box center [805, 54] width 175 height 30
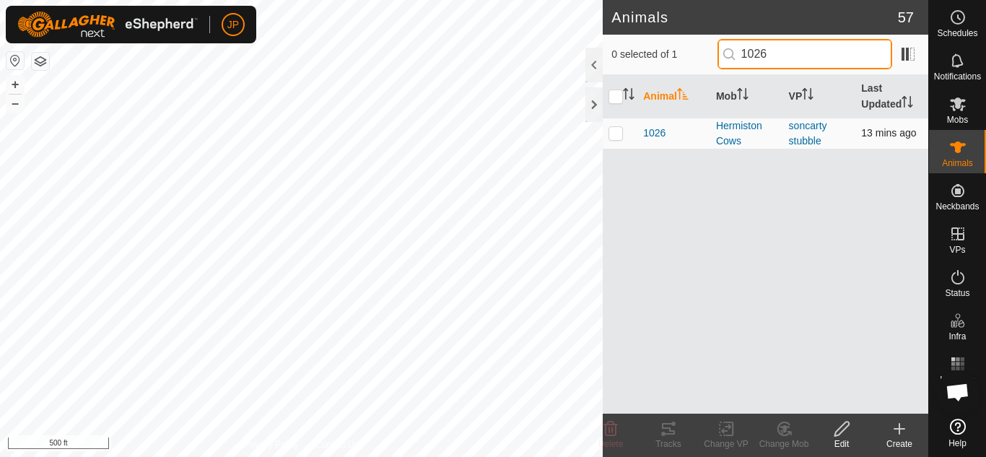
type input "1026"
click at [620, 134] on p-checkbox at bounding box center [616, 133] width 14 height 12
checkbox input "true"
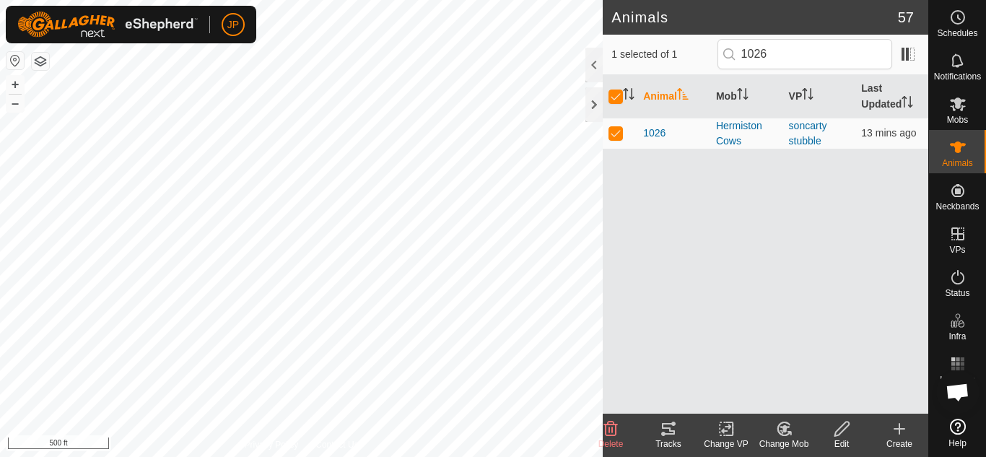
click at [723, 427] on icon at bounding box center [727, 428] width 18 height 17
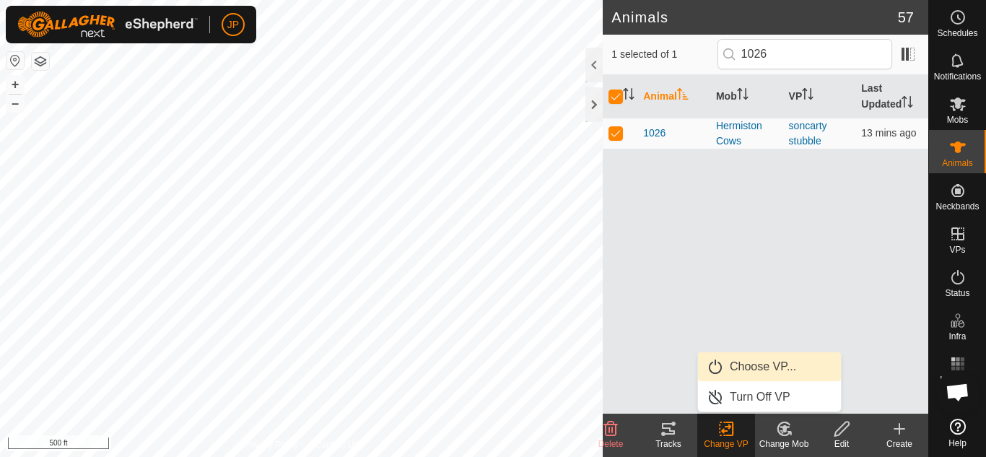
click at [750, 366] on link "Choose VP..." at bounding box center [769, 366] width 143 height 29
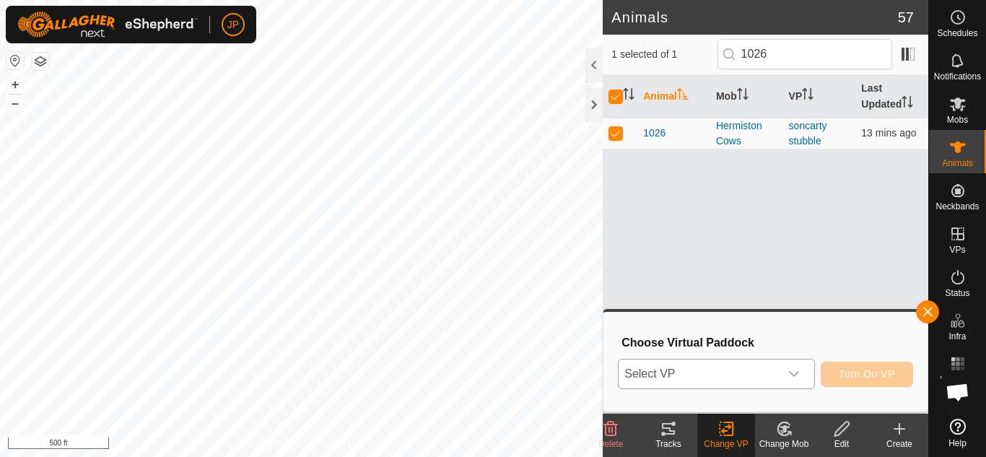
click at [791, 372] on icon "dropdown trigger" at bounding box center [794, 374] width 12 height 12
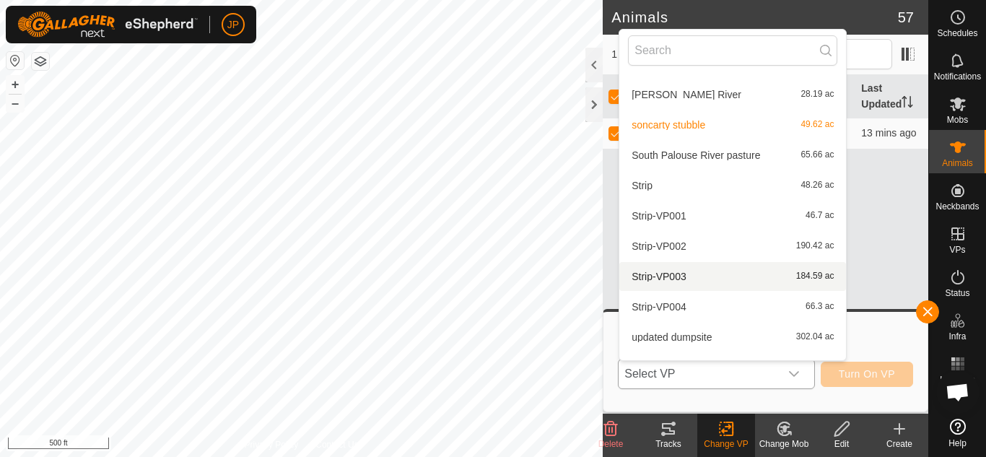
scroll to position [804, 0]
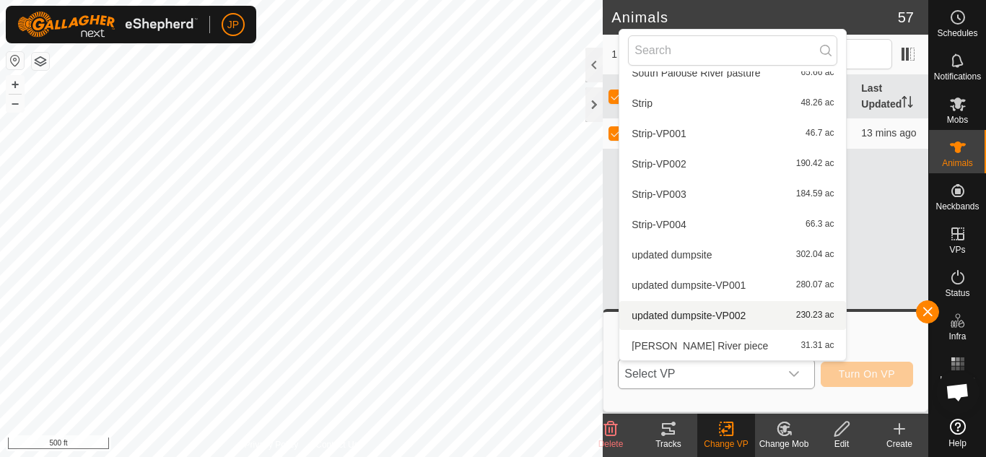
click at [705, 311] on li "updated dumpsite-VP002 230.23 ac" at bounding box center [732, 315] width 227 height 29
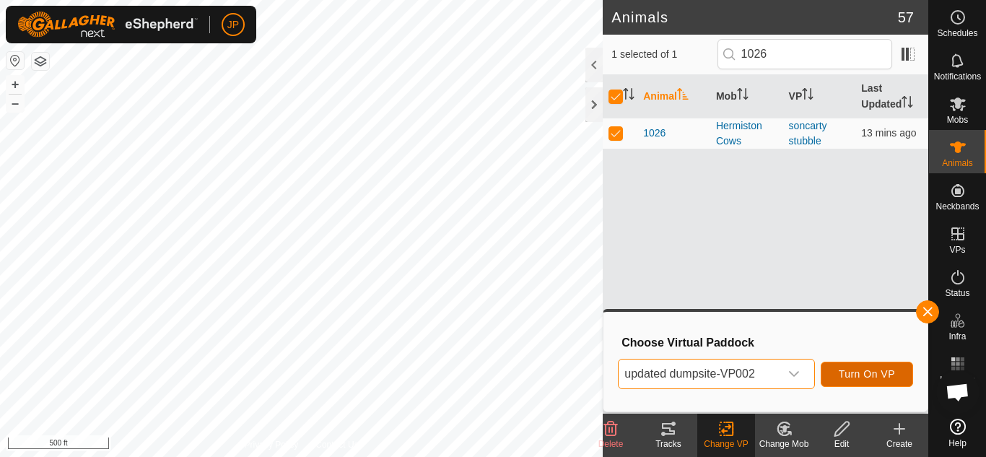
click at [854, 378] on span "Turn On VP" at bounding box center [867, 374] width 56 height 12
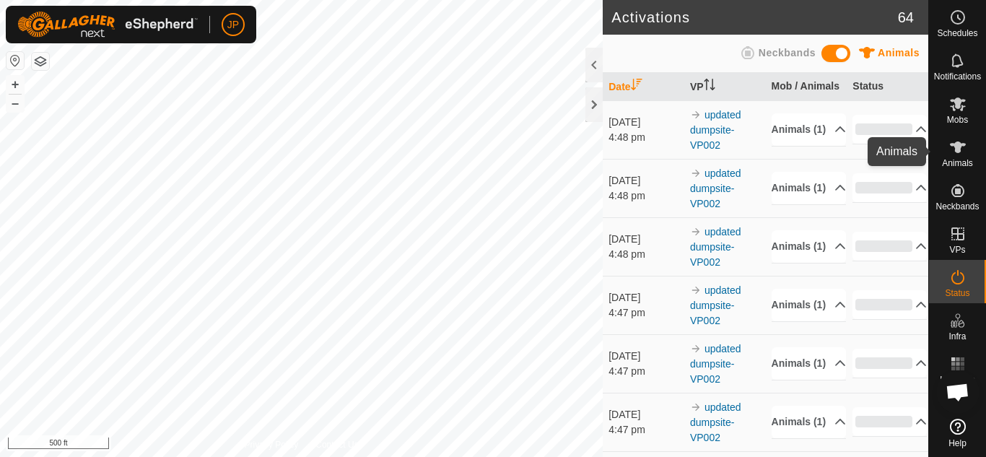
click at [958, 142] on icon at bounding box center [958, 148] width 16 height 12
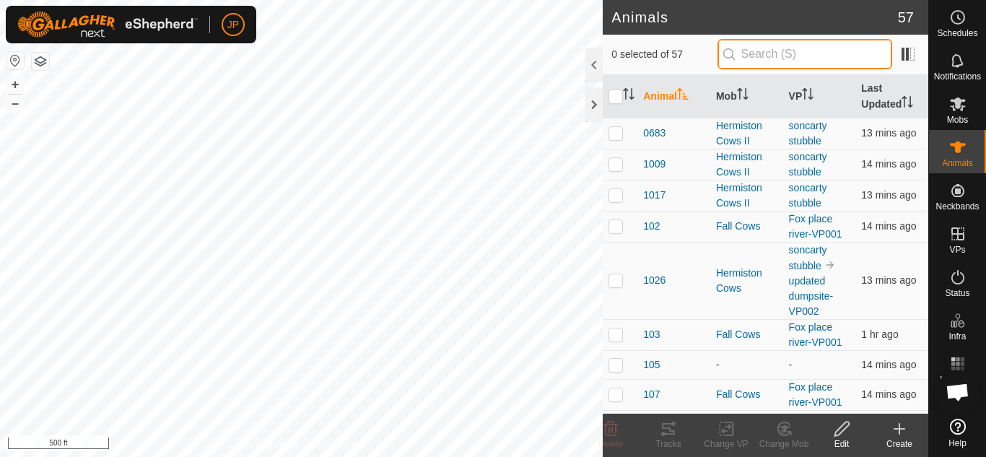
click at [819, 54] on input "text" at bounding box center [805, 54] width 175 height 30
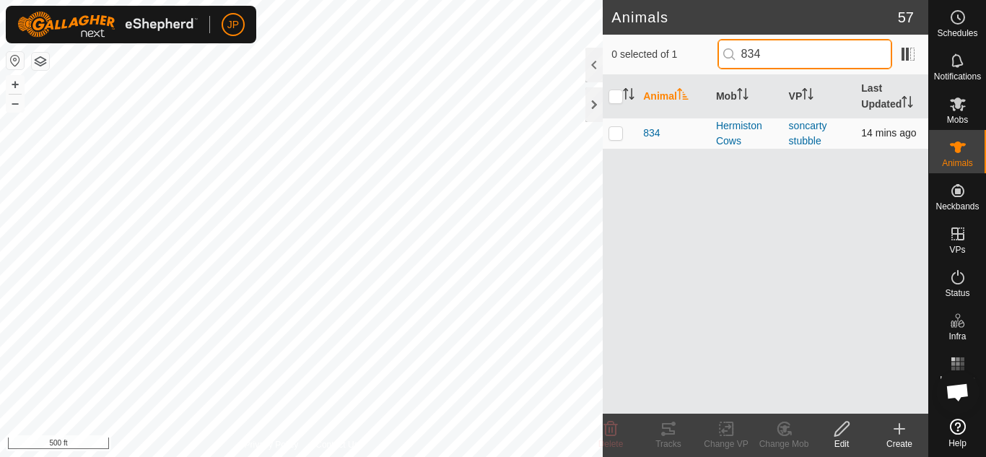
type input "834"
click at [614, 133] on p-checkbox at bounding box center [616, 133] width 14 height 12
checkbox input "true"
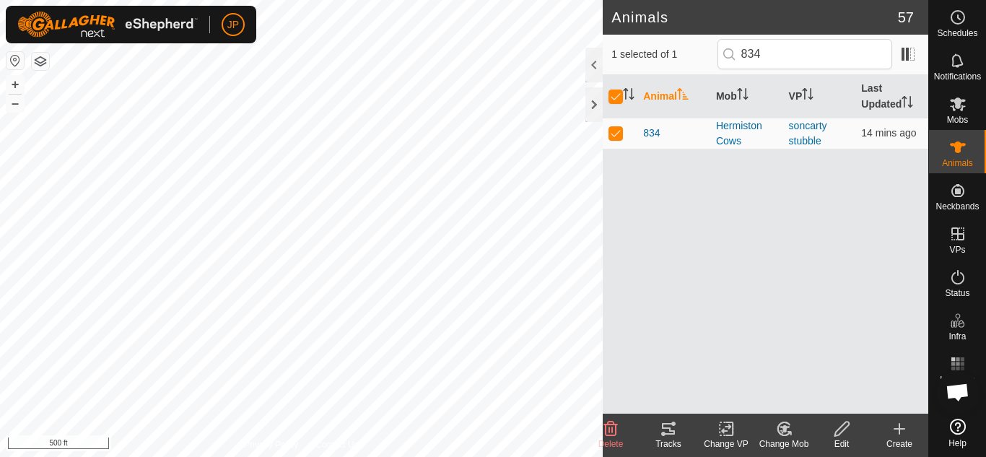
click at [724, 427] on icon at bounding box center [727, 428] width 18 height 17
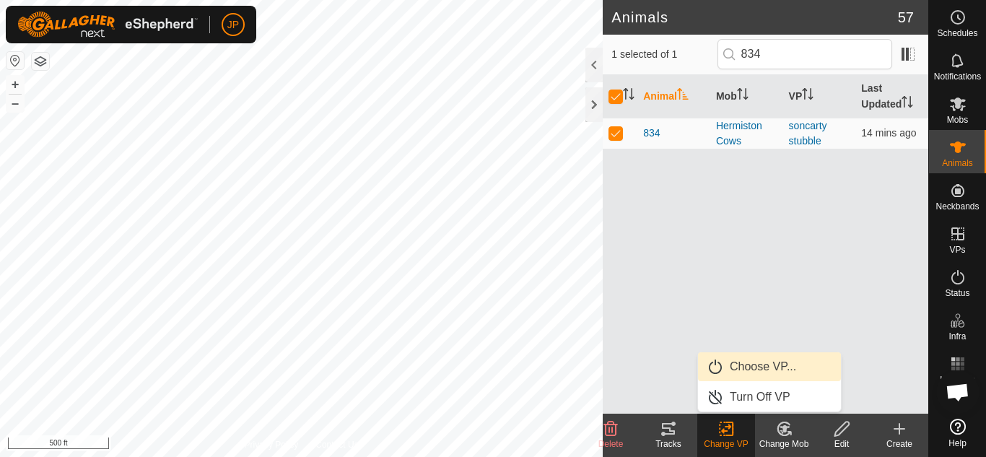
click at [751, 368] on link "Choose VP..." at bounding box center [769, 366] width 143 height 29
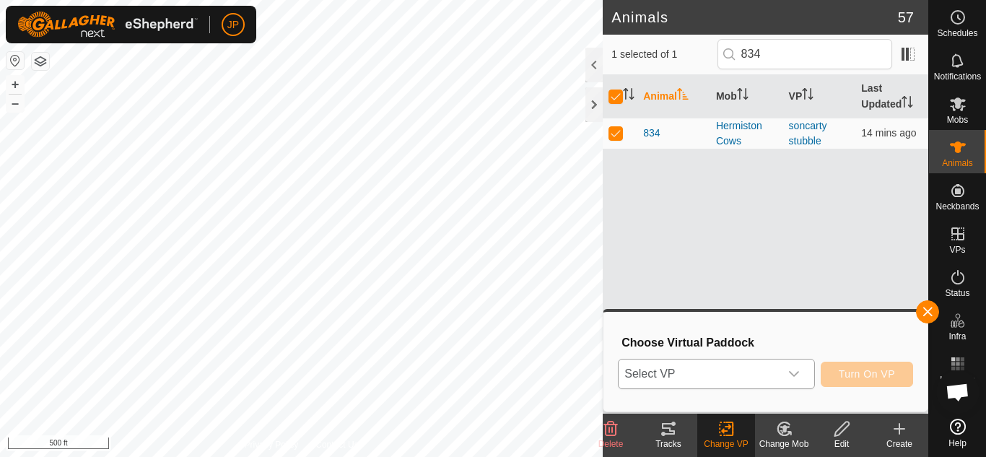
click at [797, 367] on div "dropdown trigger" at bounding box center [794, 374] width 29 height 29
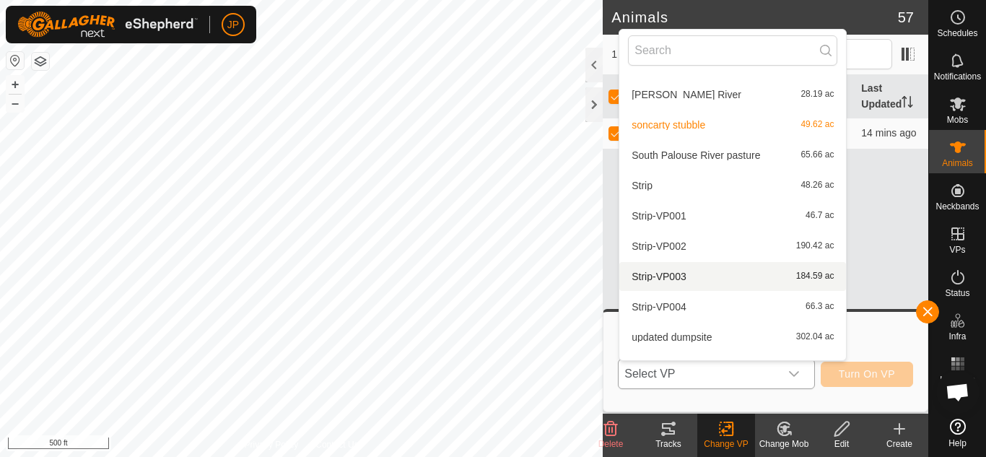
scroll to position [804, 0]
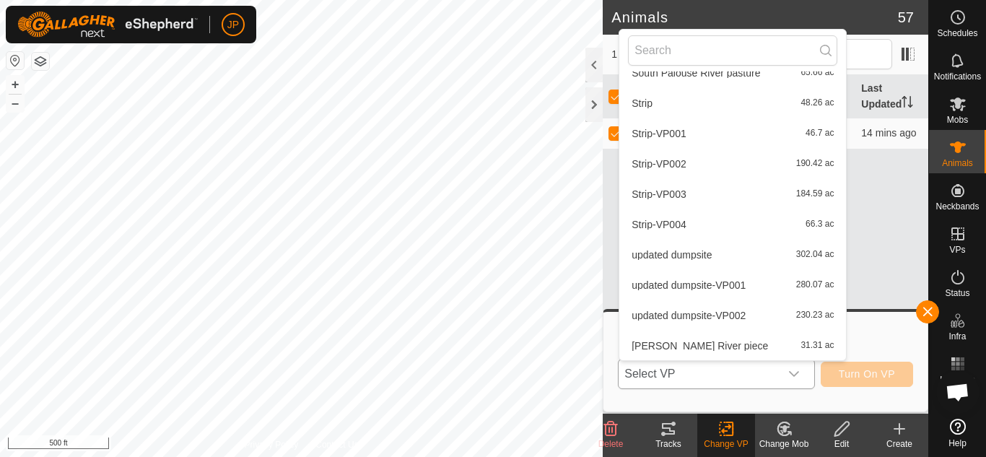
click at [723, 317] on li "updated dumpsite-VP002 230.23 ac" at bounding box center [732, 315] width 227 height 29
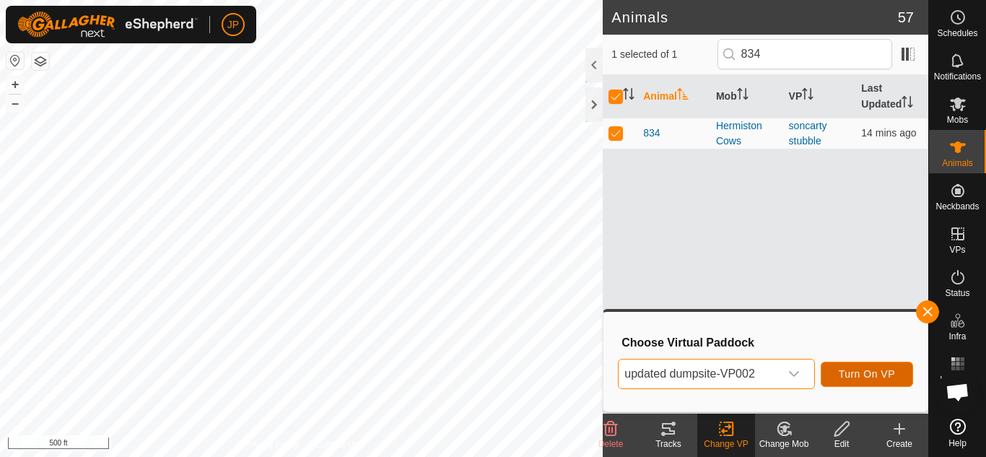
click at [872, 376] on span "Turn On VP" at bounding box center [867, 374] width 56 height 12
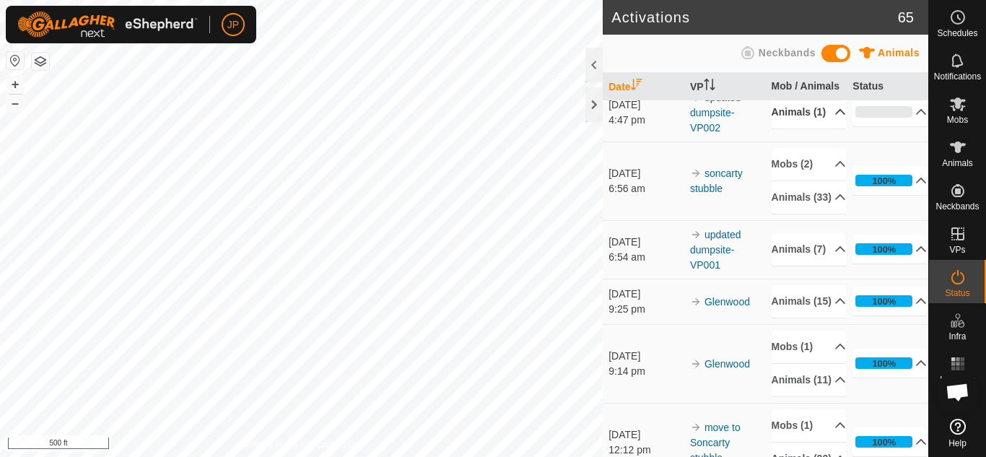
scroll to position [144, 0]
